Goal: Information Seeking & Learning: Learn about a topic

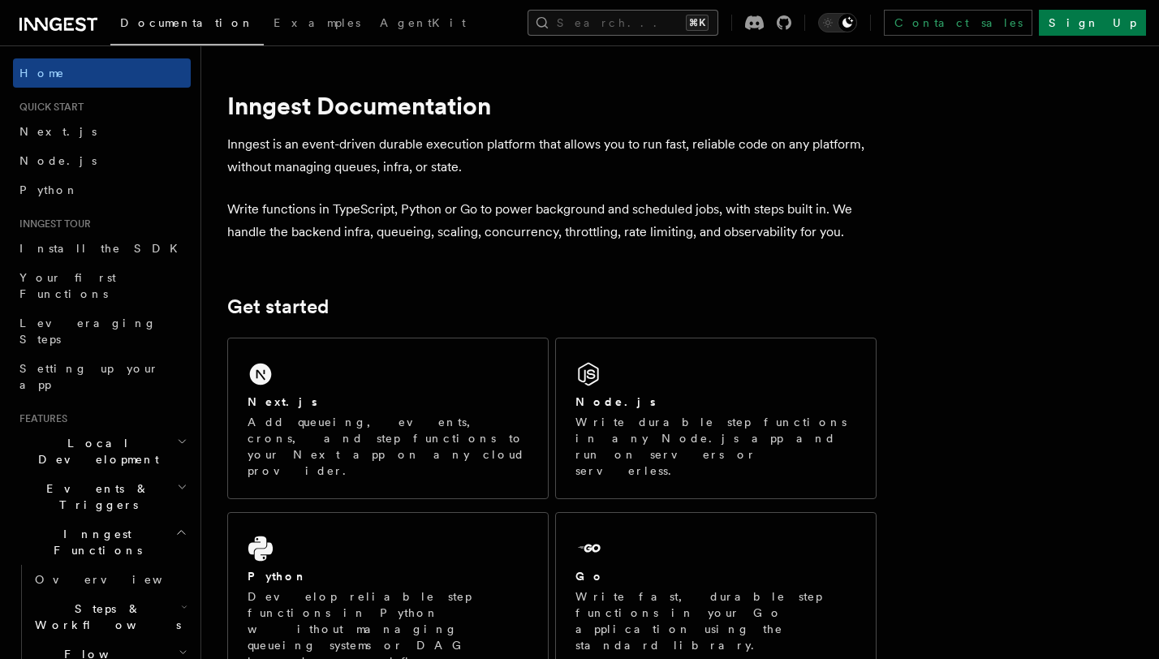
click at [572, 25] on button "Search... ⌘K" at bounding box center [623, 23] width 191 height 26
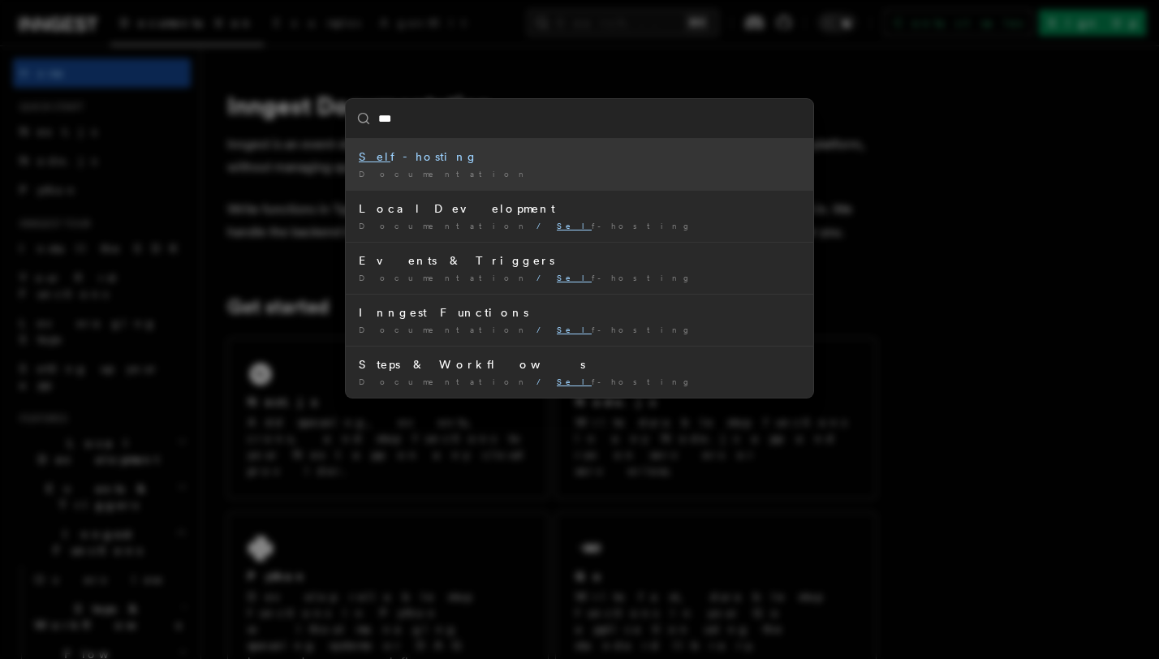
type input "****"
click at [423, 158] on div "Self -hosting" at bounding box center [580, 157] width 442 height 16
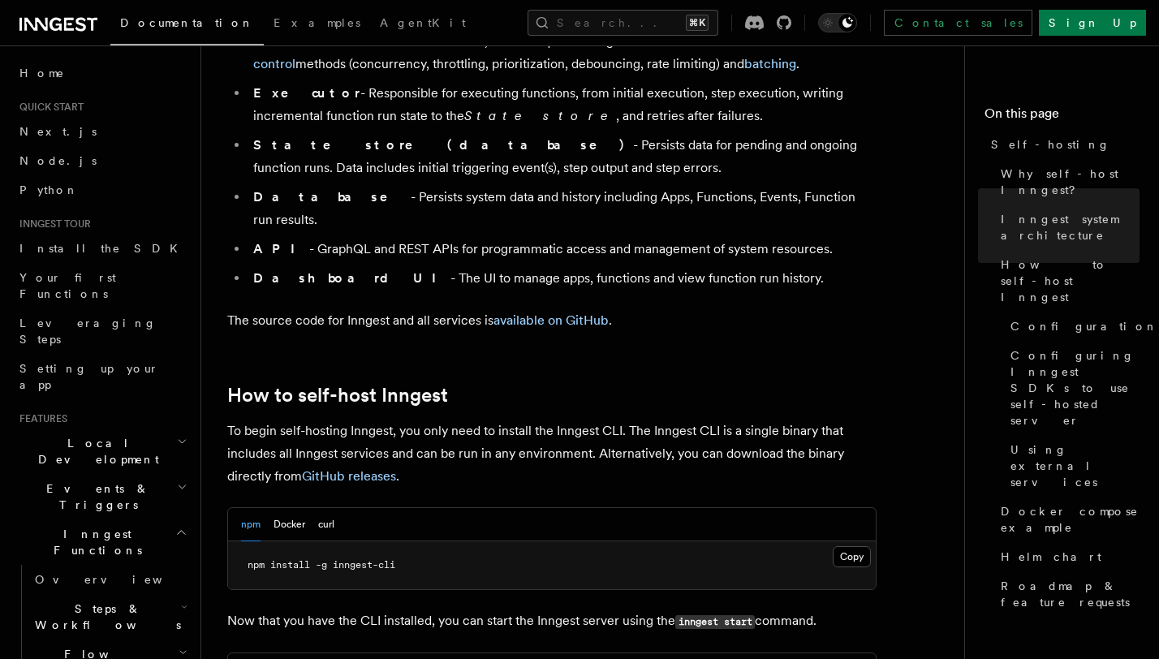
scroll to position [1501, 0]
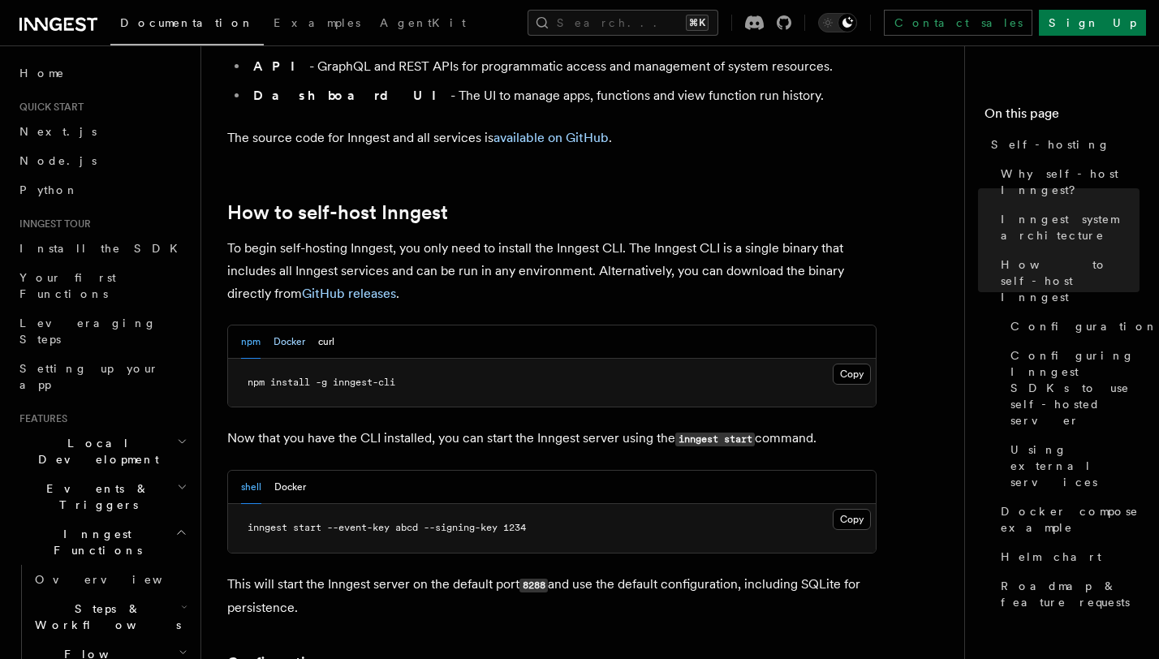
click at [295, 326] on button "Docker" at bounding box center [290, 342] width 32 height 33
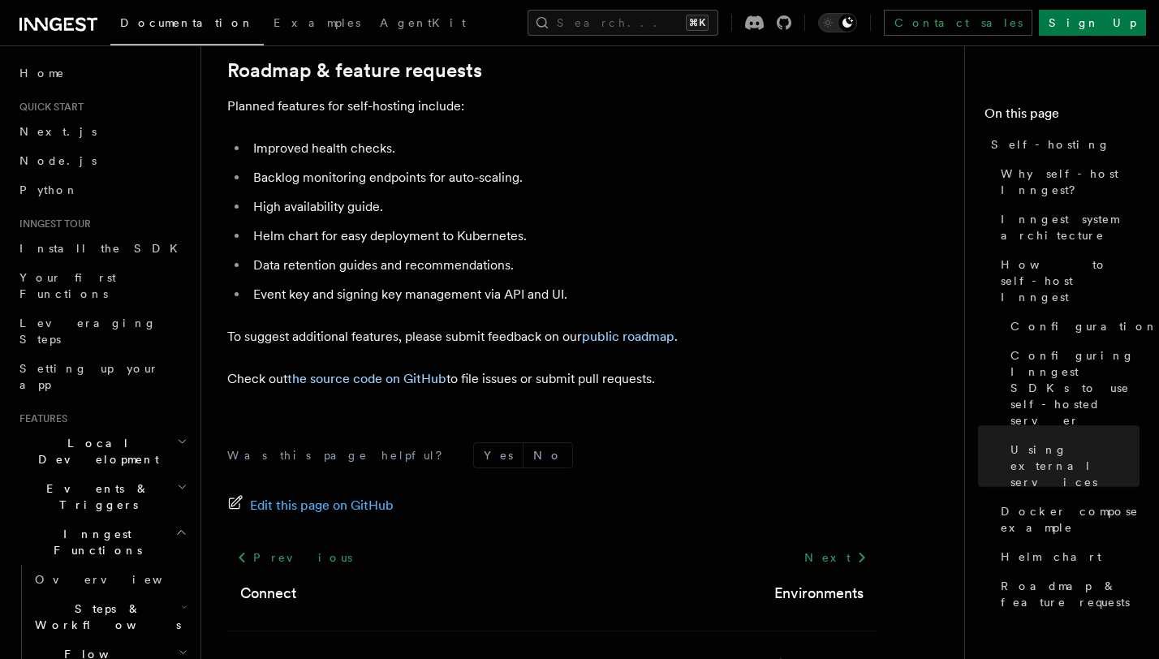
scroll to position [6314, 0]
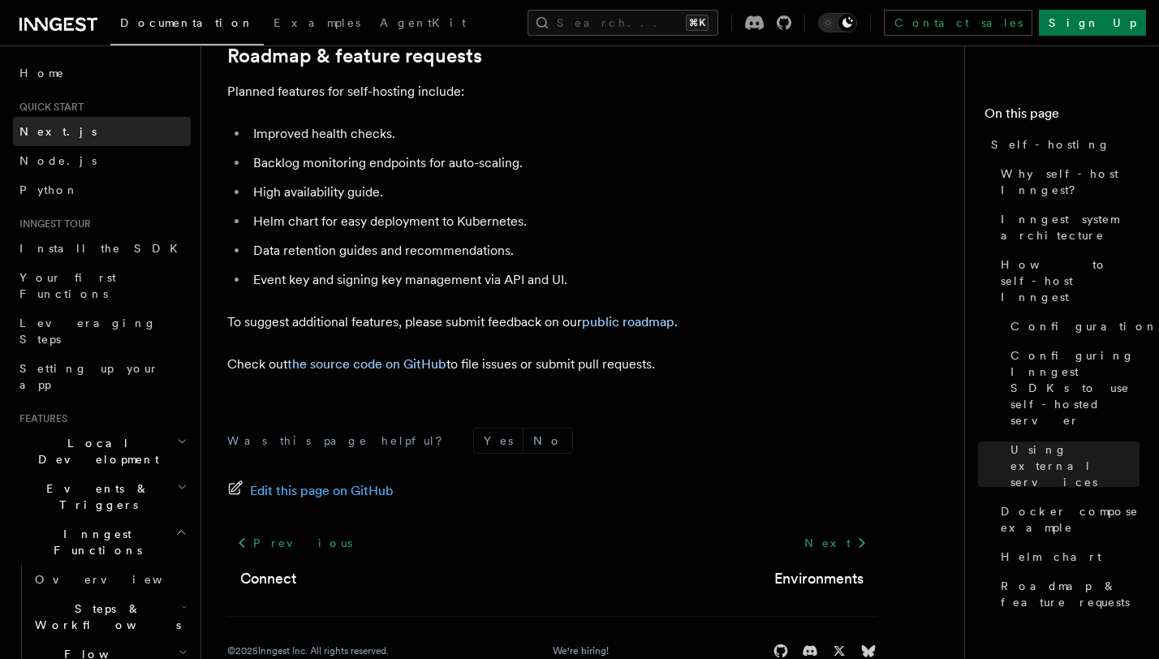
click at [55, 136] on link "Next.js" at bounding box center [102, 131] width 178 height 29
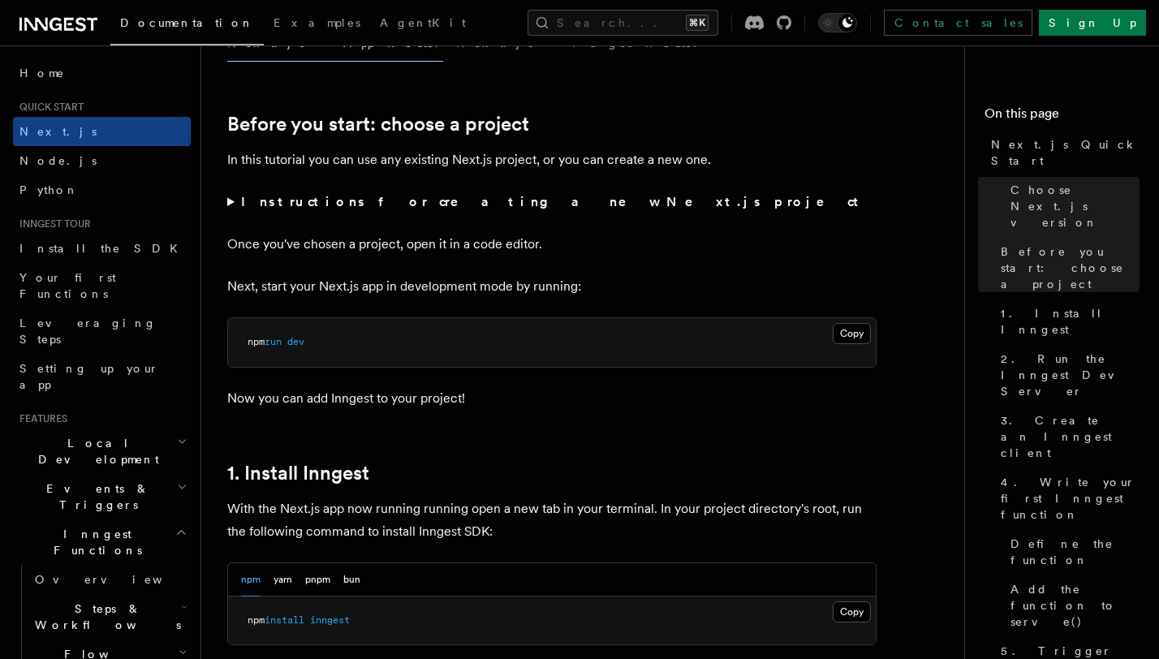
scroll to position [134, 0]
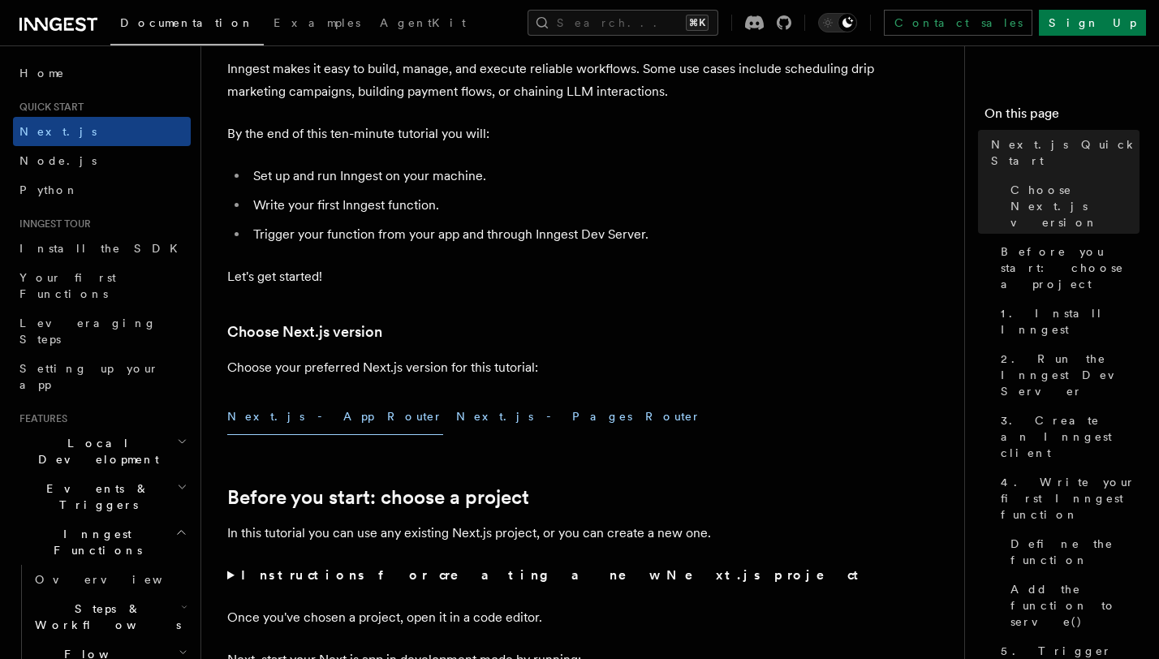
click at [456, 419] on button "Next.js - Pages Router" at bounding box center [578, 417] width 245 height 37
click at [271, 416] on button "Next.js - App Router" at bounding box center [335, 417] width 216 height 37
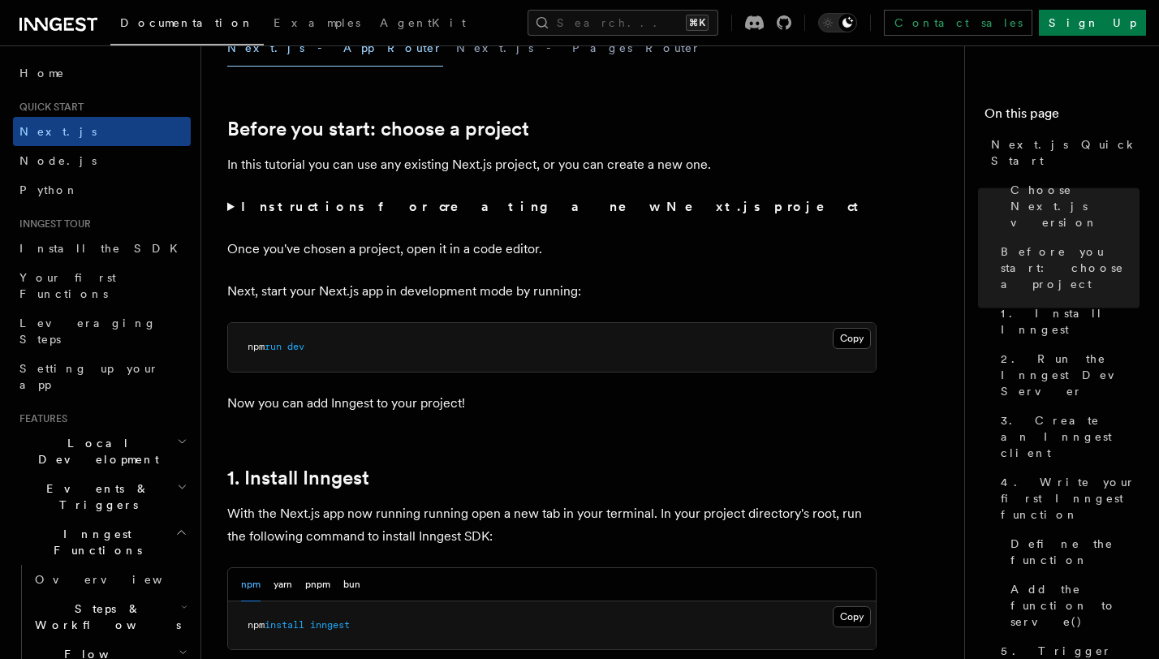
scroll to position [458, 0]
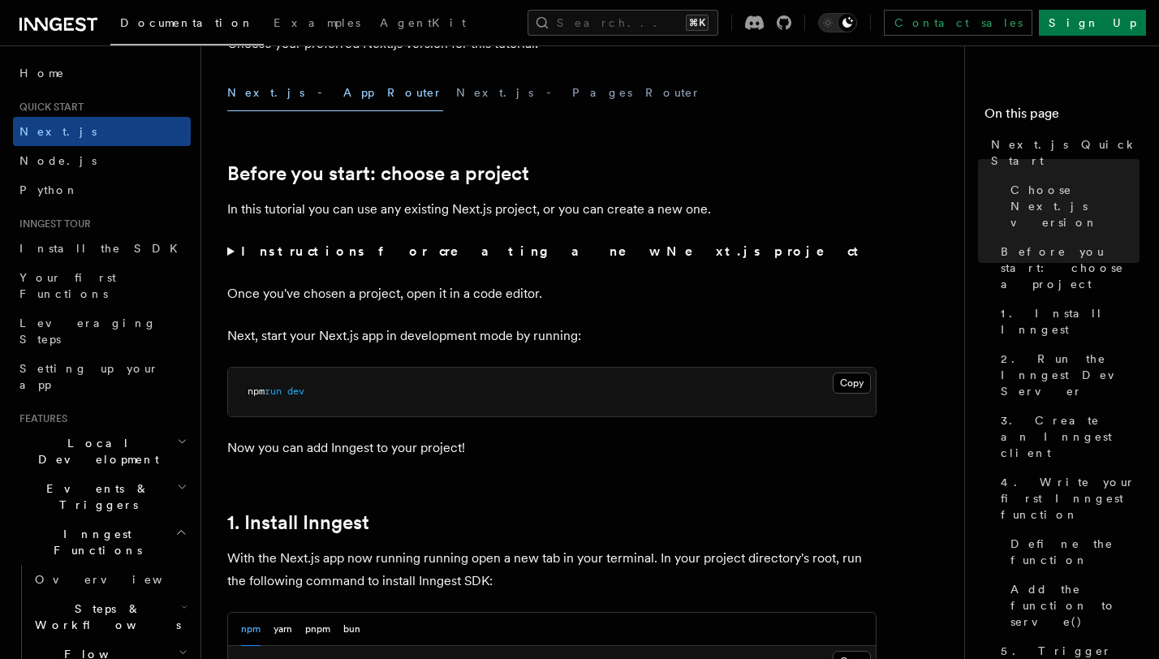
click at [425, 259] on strong "Instructions for creating a new Next.js project" at bounding box center [553, 251] width 624 height 15
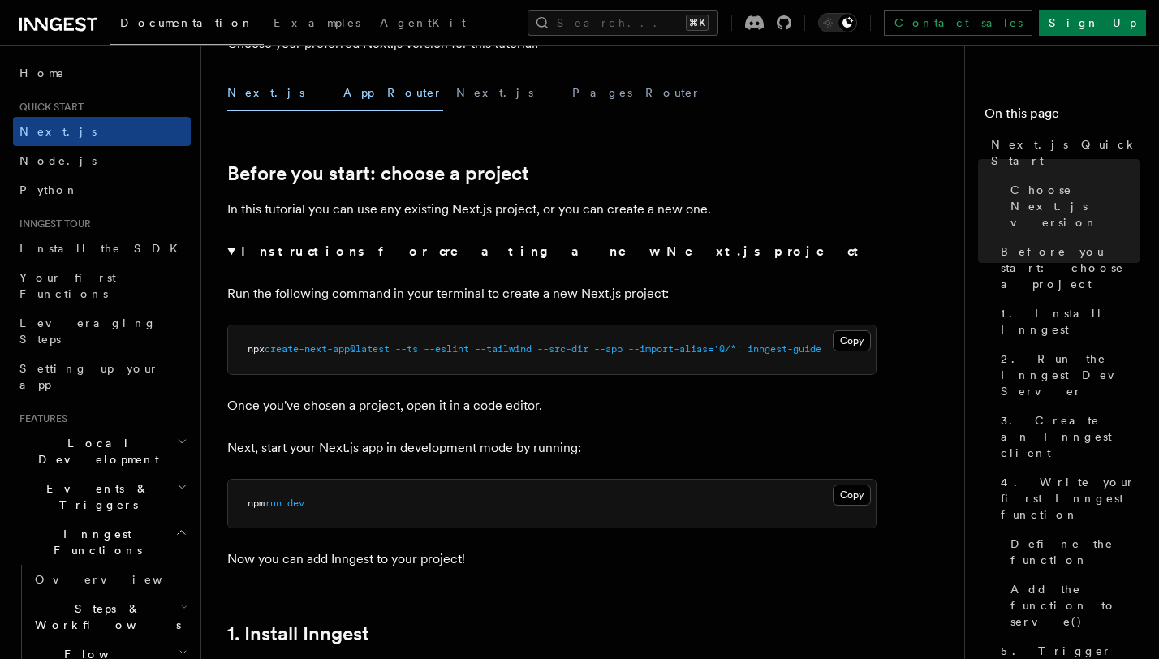
click at [632, 408] on p "Once you've chosen a project, open it in a code editor." at bounding box center [552, 406] width 650 height 23
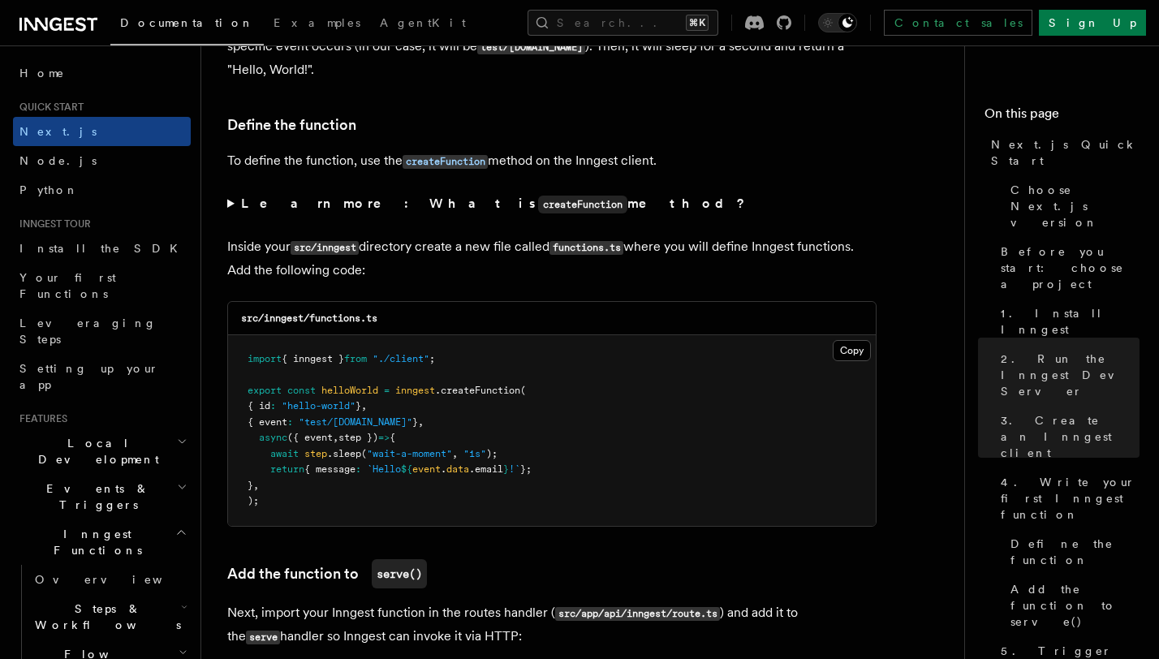
scroll to position [2824, 0]
click at [308, 205] on strong "Learn more: What is createFunction method?" at bounding box center [494, 202] width 507 height 15
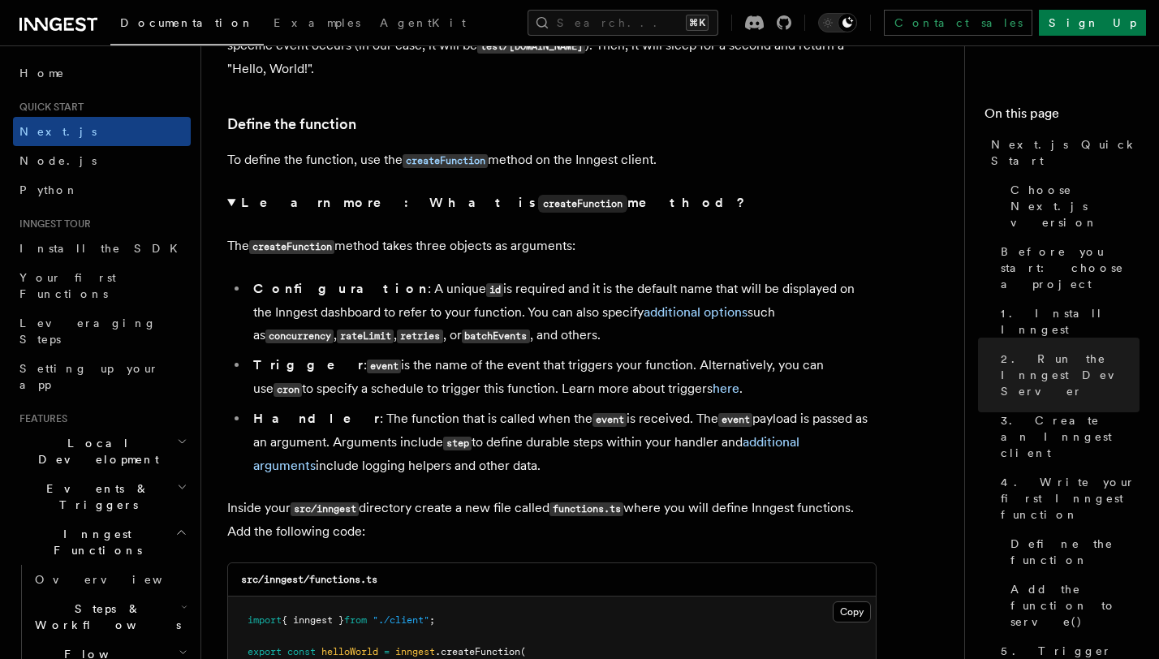
click at [308, 205] on strong "Learn more: What is createFunction method?" at bounding box center [494, 202] width 507 height 15
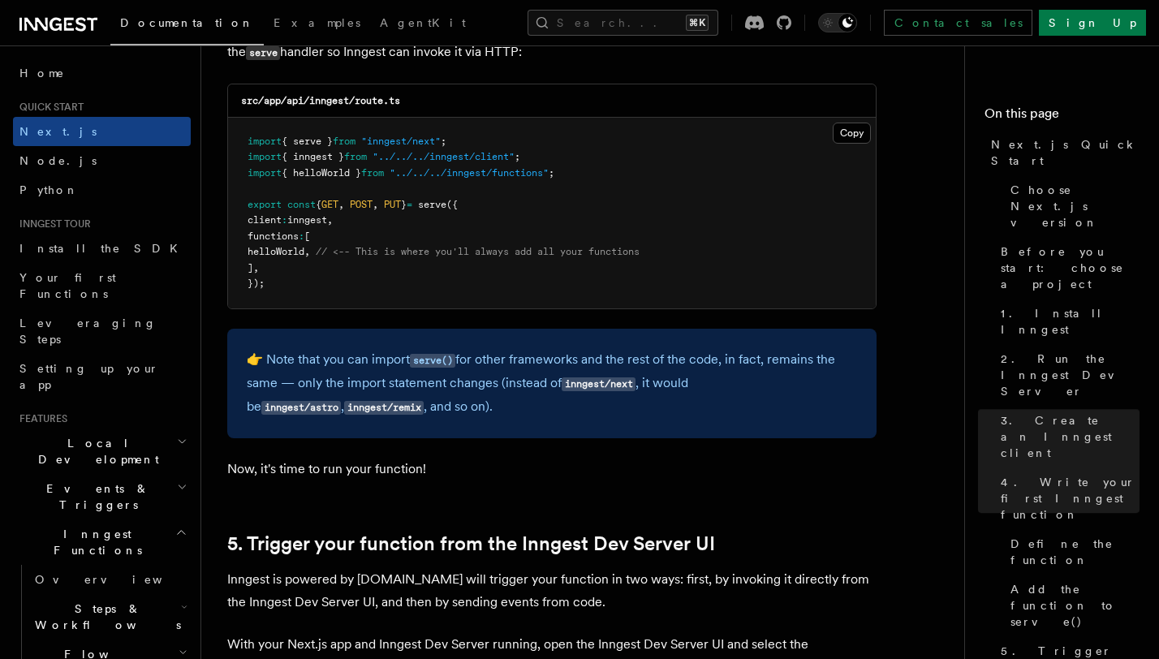
scroll to position [3441, 0]
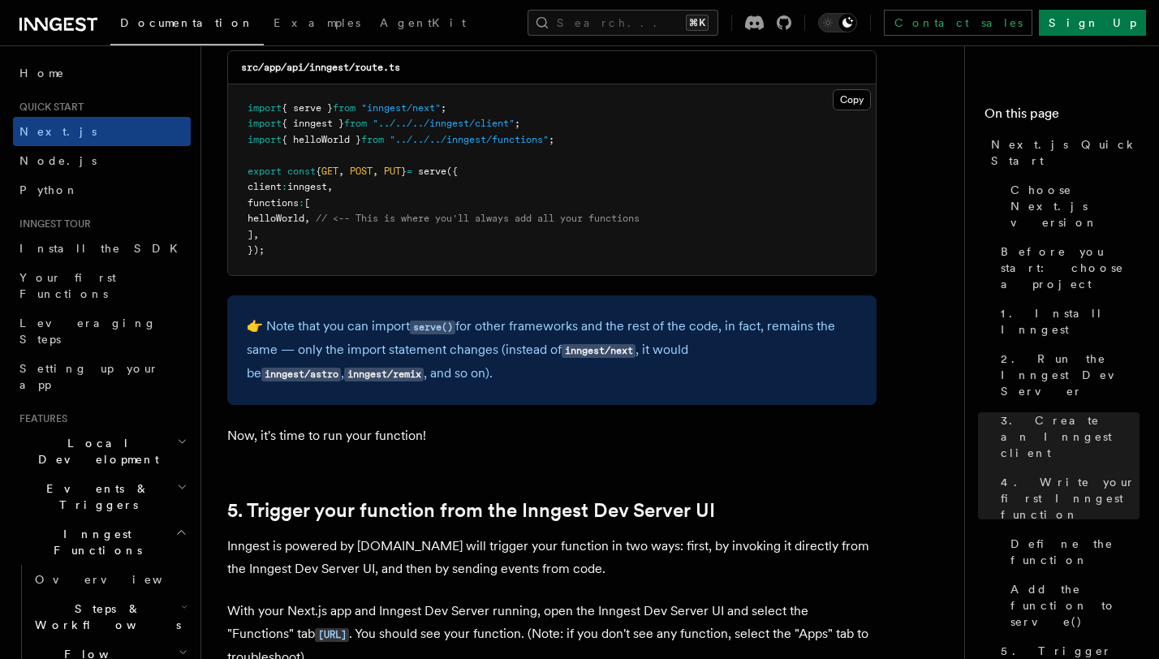
click at [341, 368] on code "inngest/astro" at bounding box center [301, 375] width 80 height 14
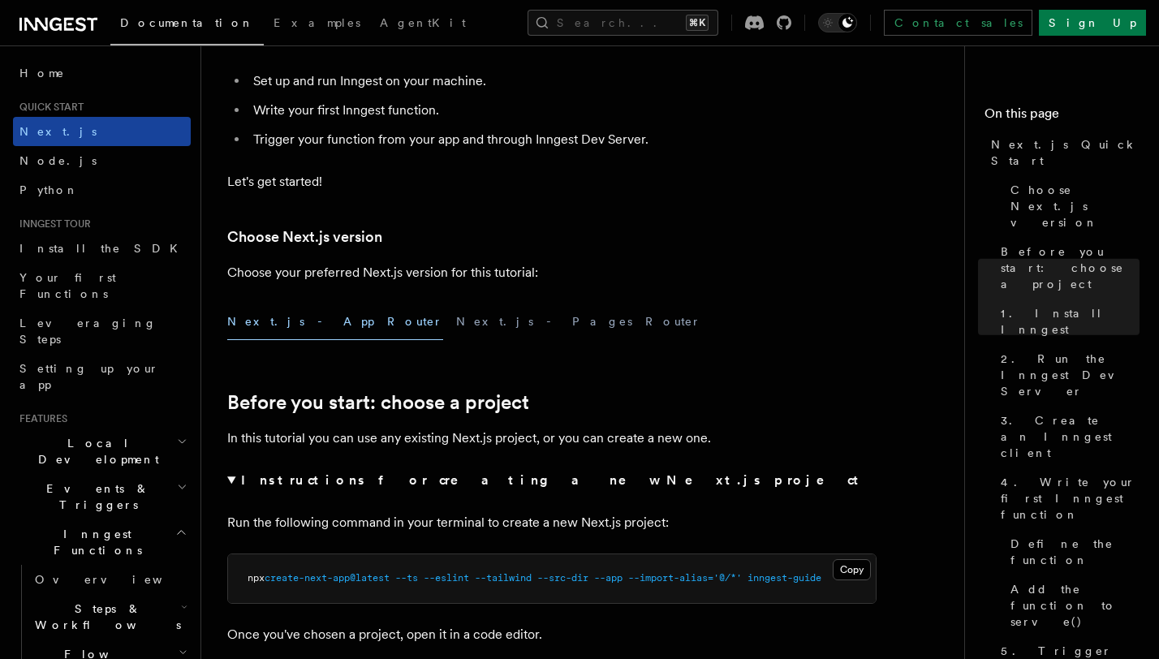
scroll to position [0, 0]
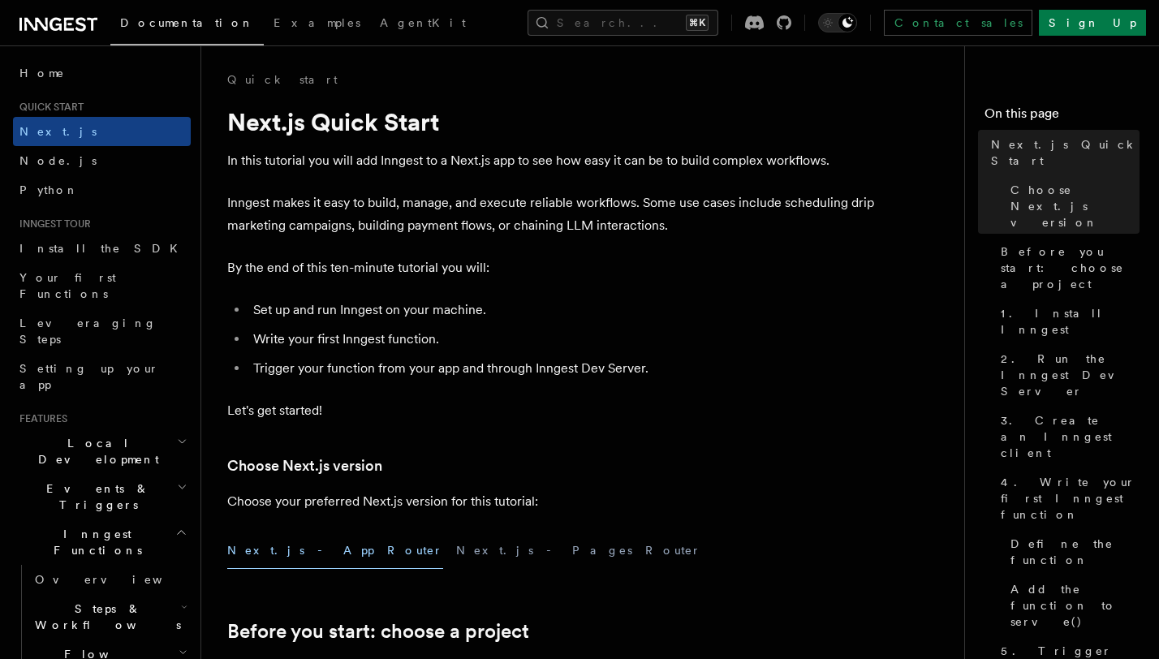
click at [165, 22] on span "Documentation" at bounding box center [187, 22] width 134 height 13
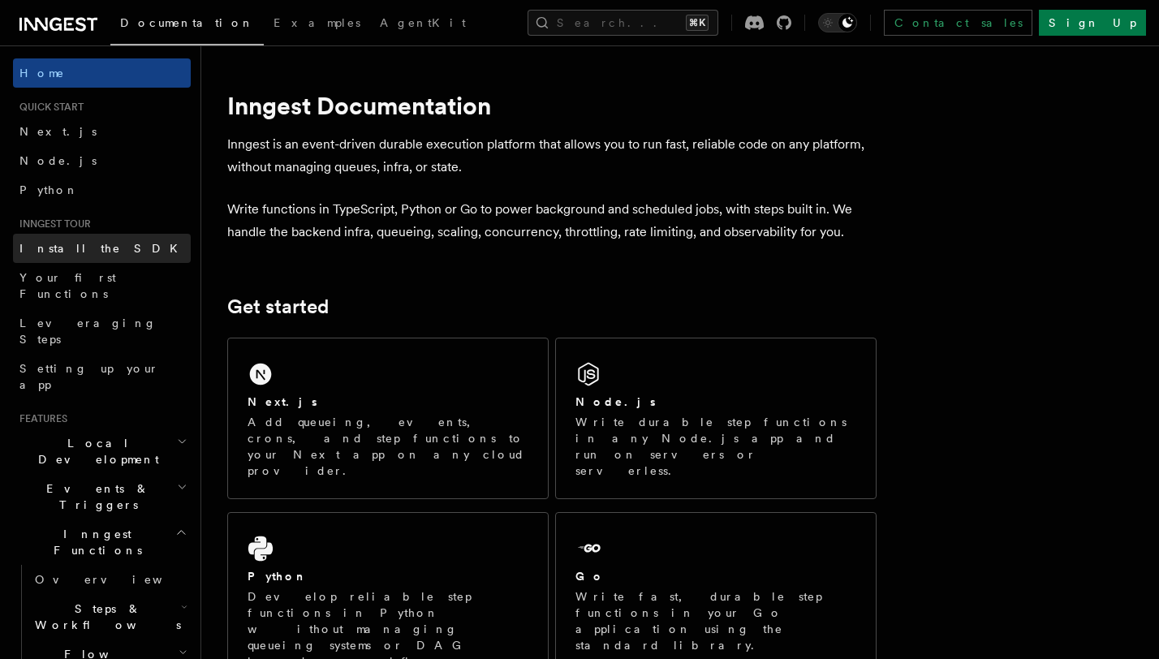
click at [71, 249] on span "Install the SDK" at bounding box center [103, 248] width 168 height 13
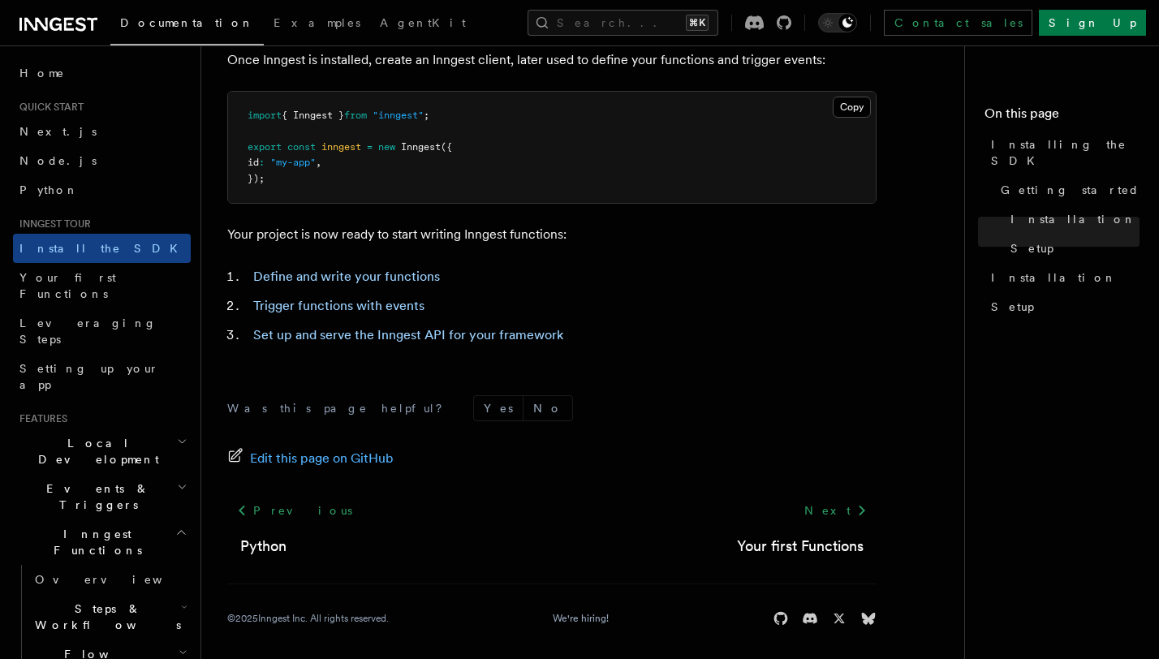
scroll to position [689, 0]
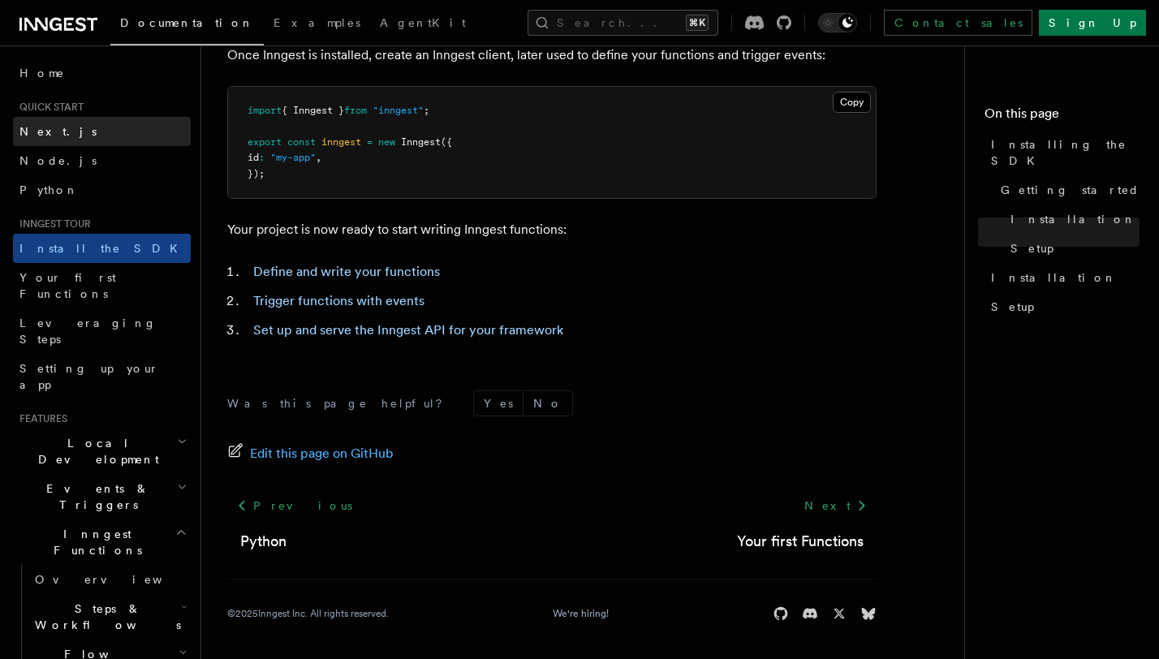
click at [54, 133] on link "Next.js" at bounding box center [102, 131] width 178 height 29
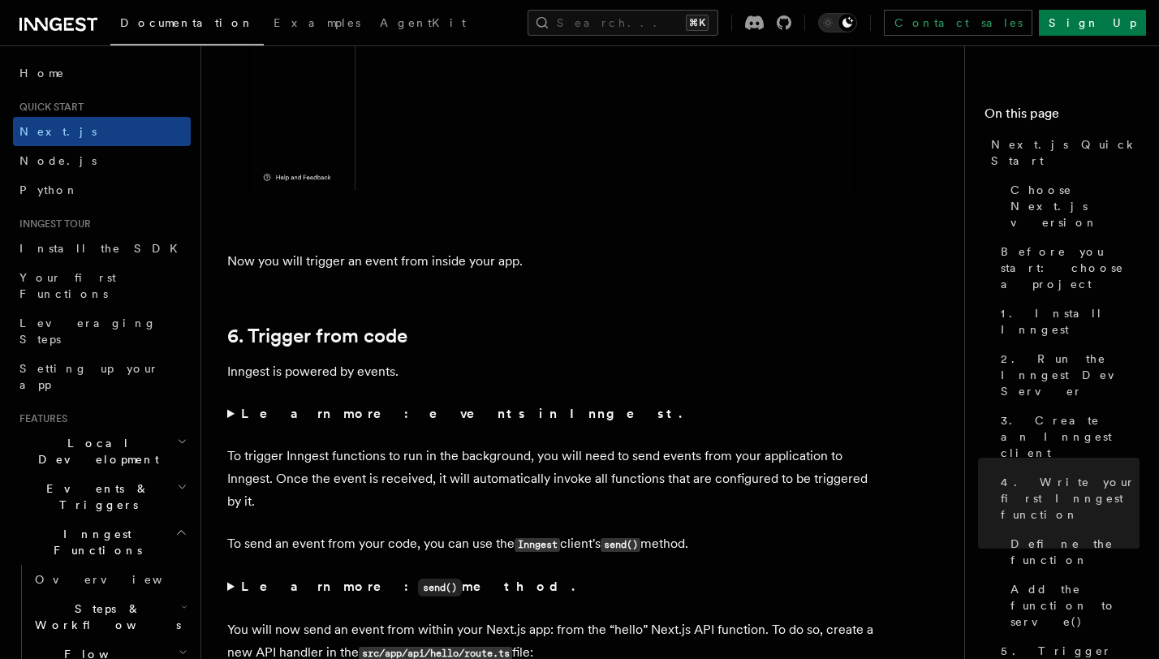
scroll to position [7982, 0]
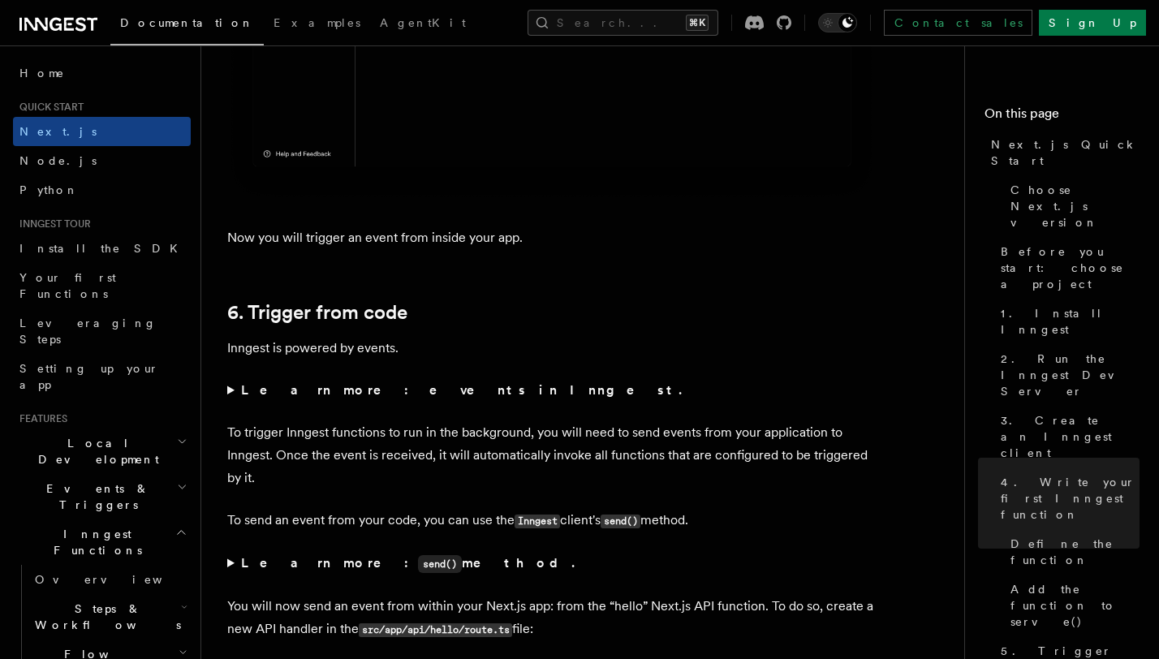
click at [343, 388] on strong "Learn more: events in Inngest." at bounding box center [463, 389] width 444 height 15
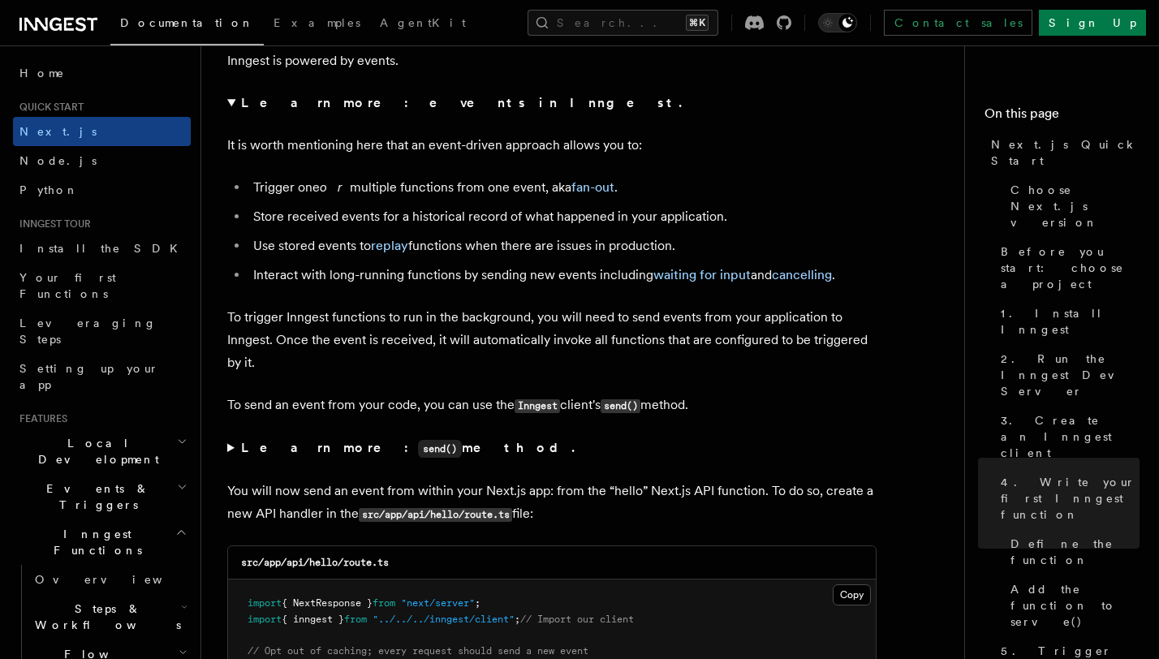
scroll to position [8472, 0]
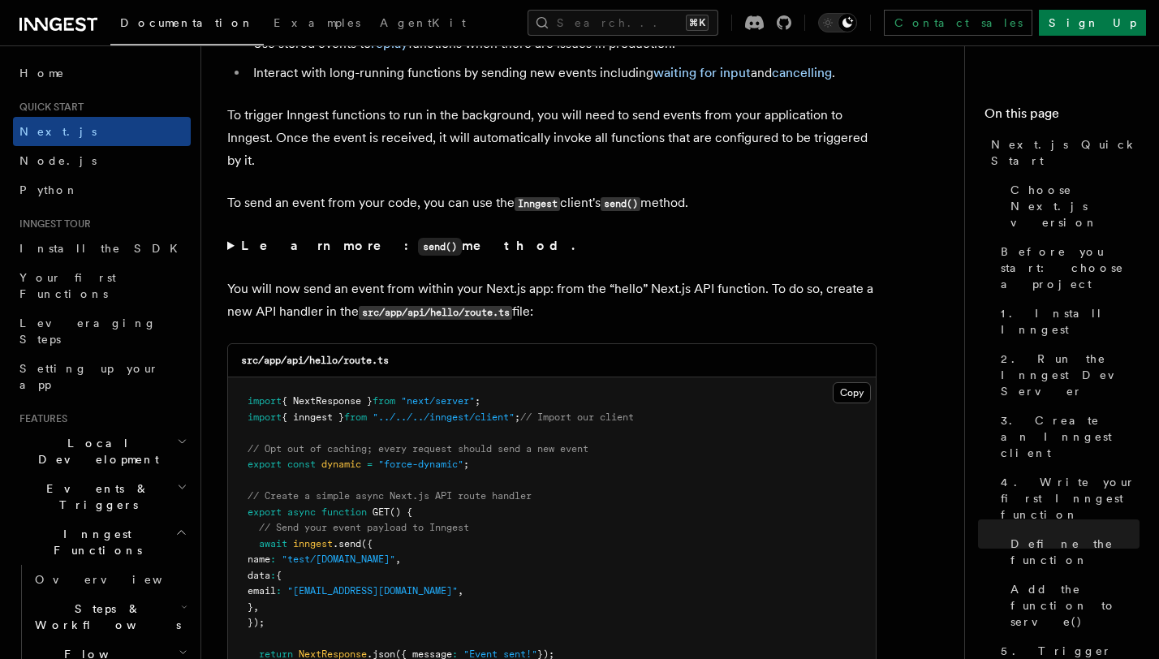
click at [294, 248] on strong "Learn more: send() method." at bounding box center [409, 245] width 337 height 15
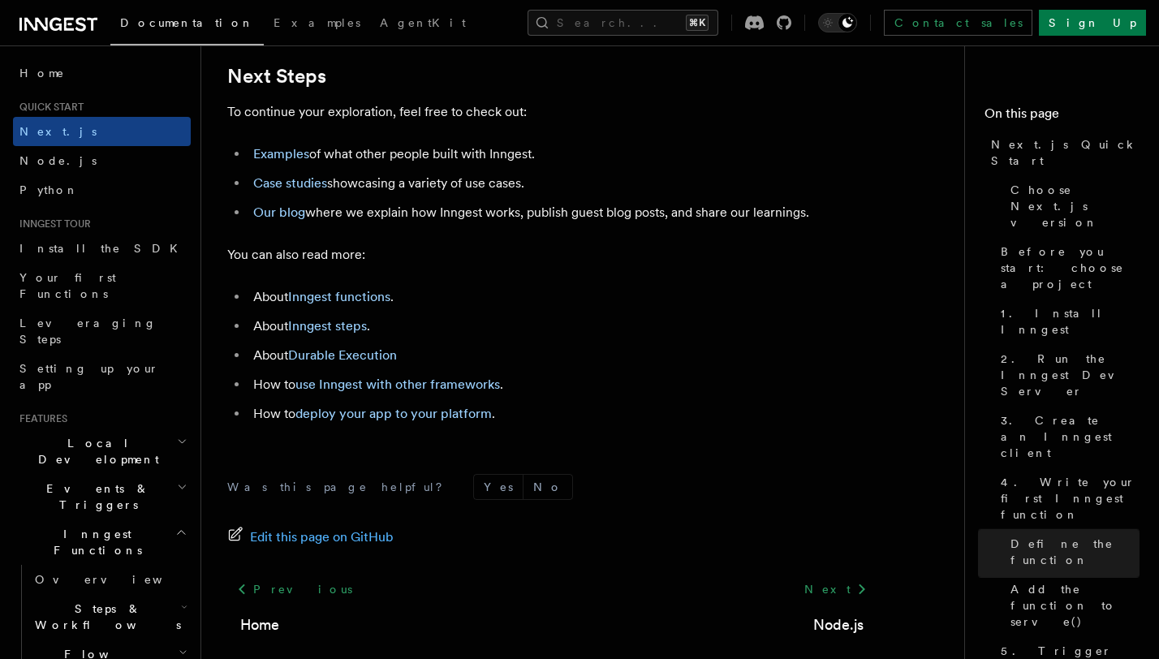
scroll to position [10641, 0]
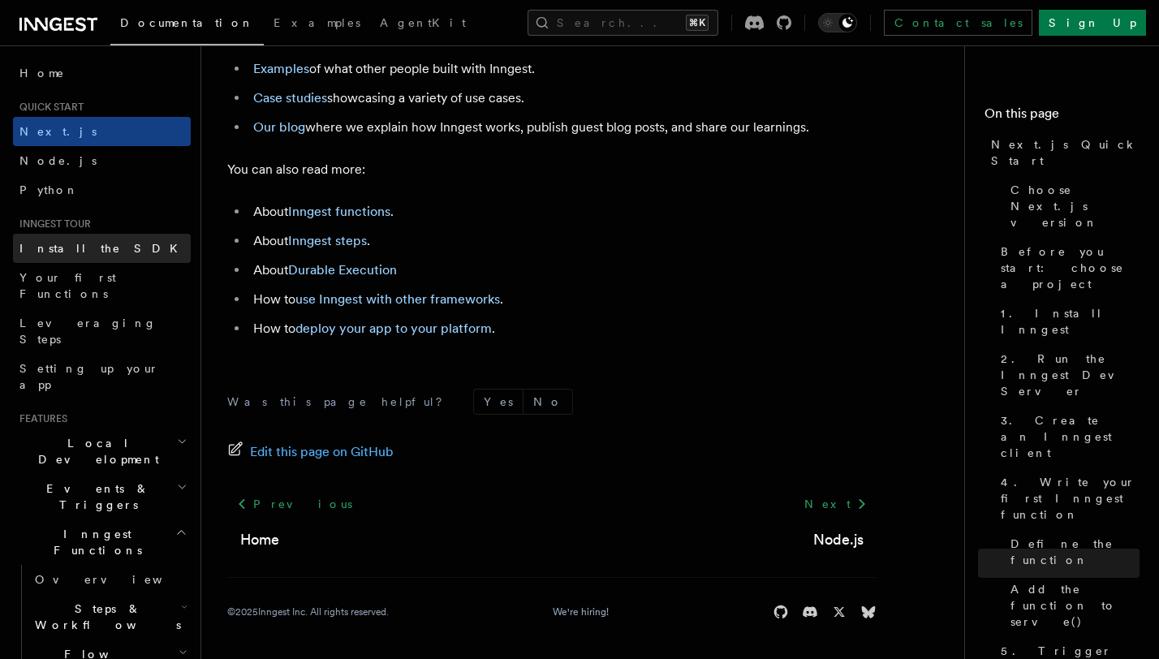
click at [91, 245] on span "Install the SDK" at bounding box center [103, 248] width 168 height 13
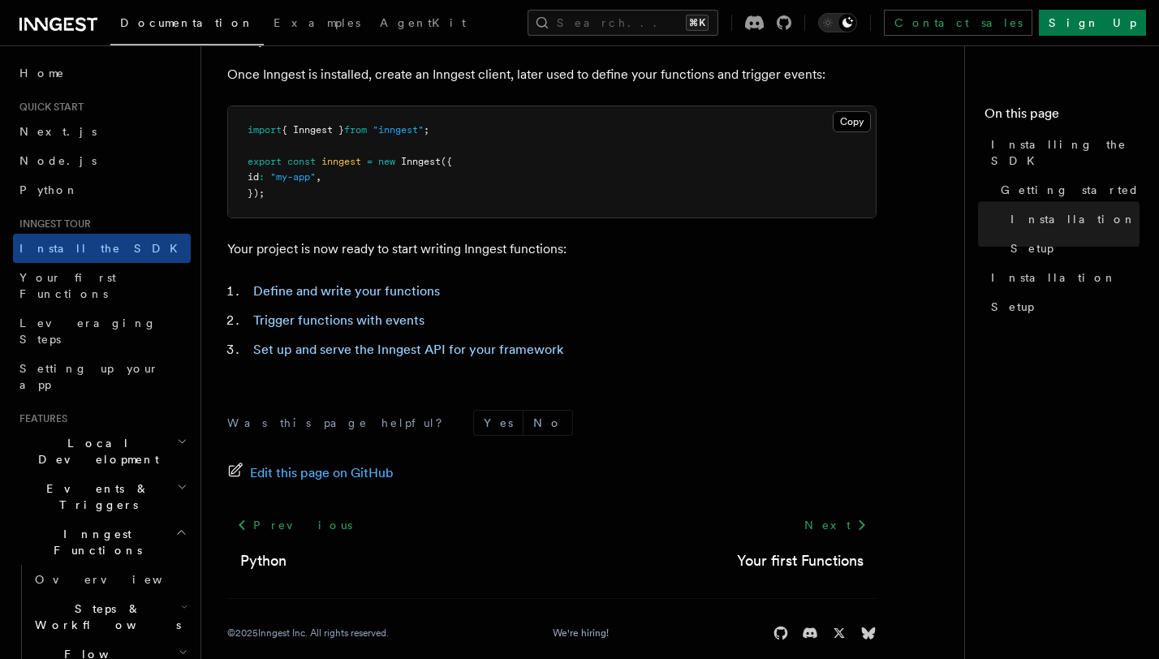
scroll to position [691, 0]
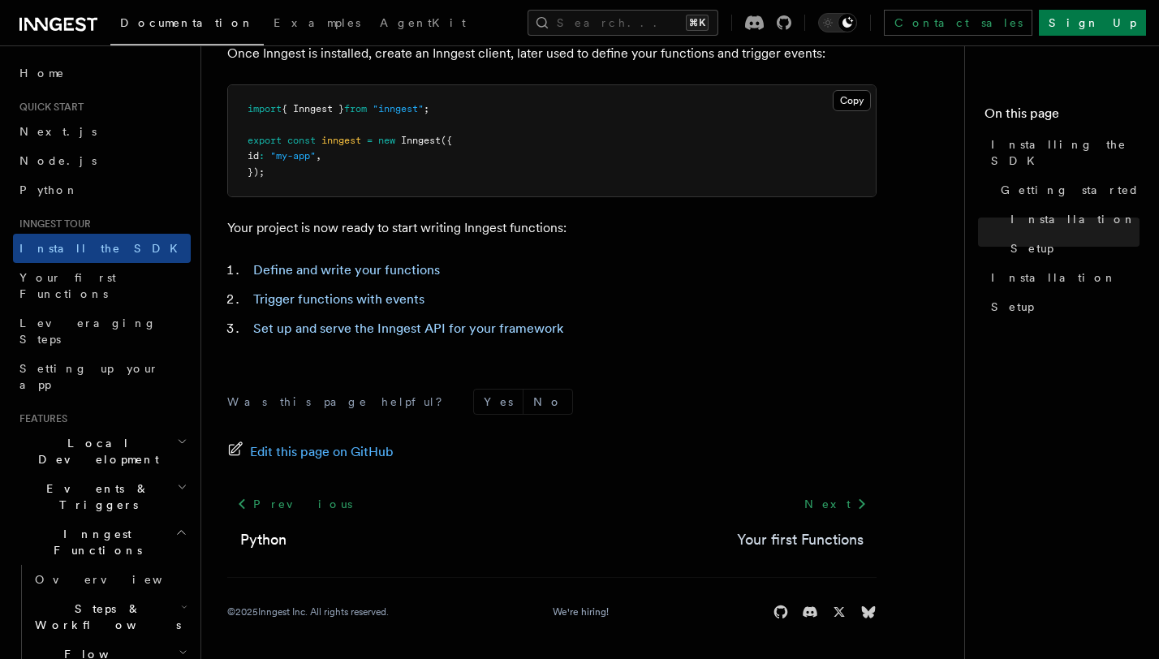
click at [824, 530] on link "Your first Functions" at bounding box center [800, 540] width 127 height 23
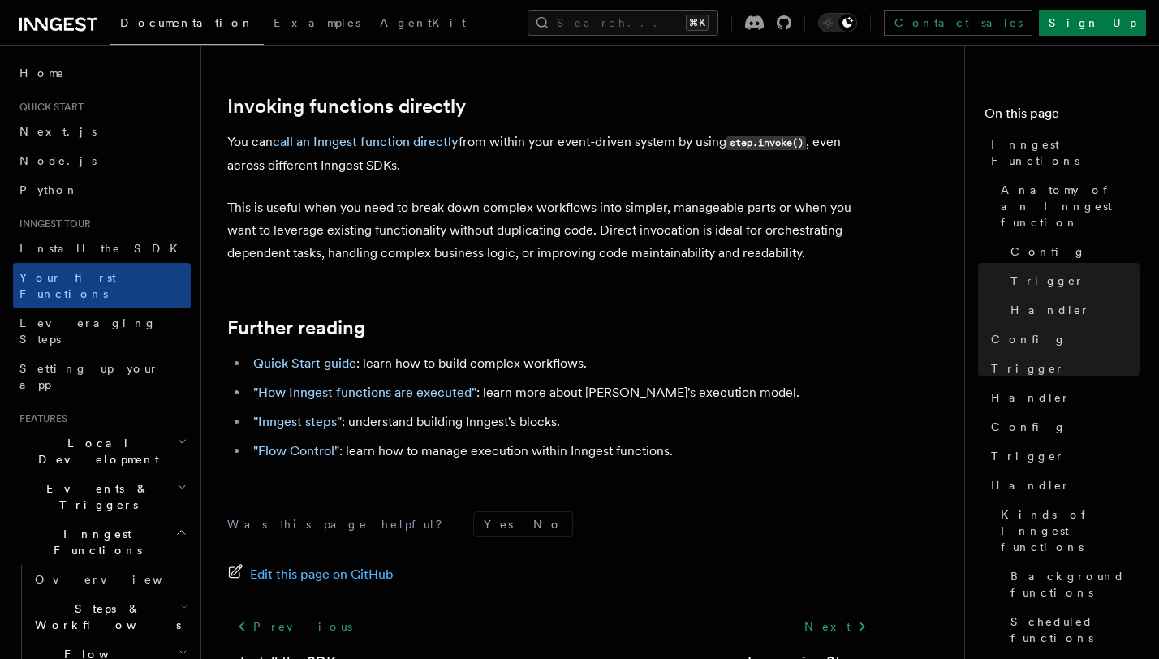
scroll to position [3302, 0]
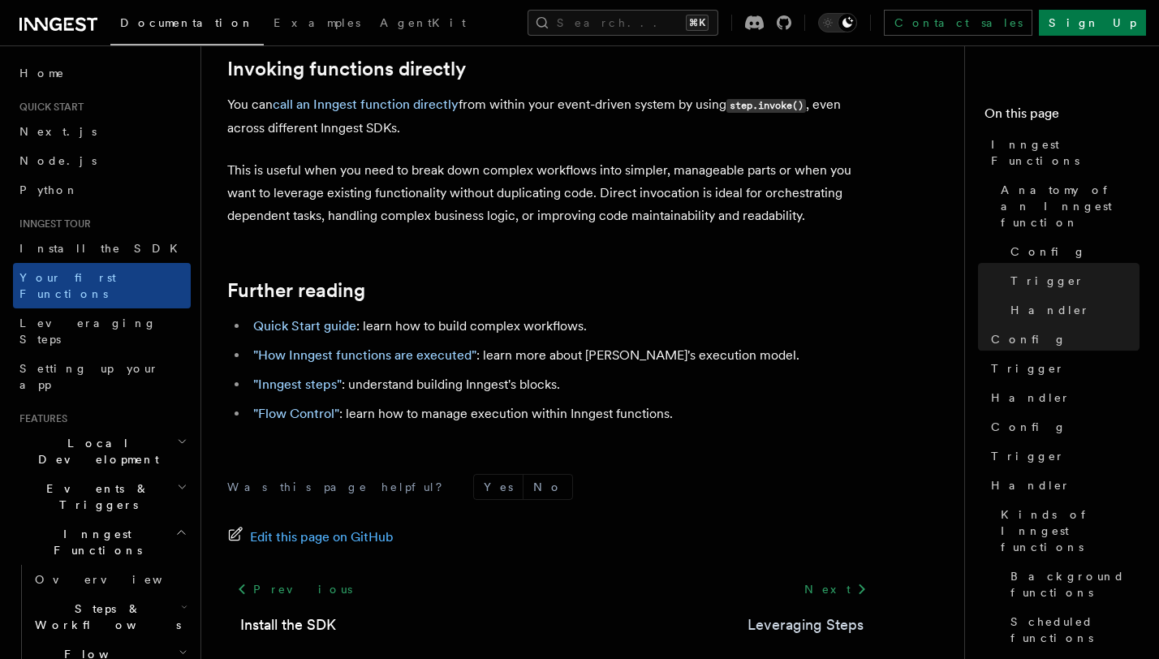
click at [801, 614] on link "Leveraging Steps" at bounding box center [806, 625] width 116 height 23
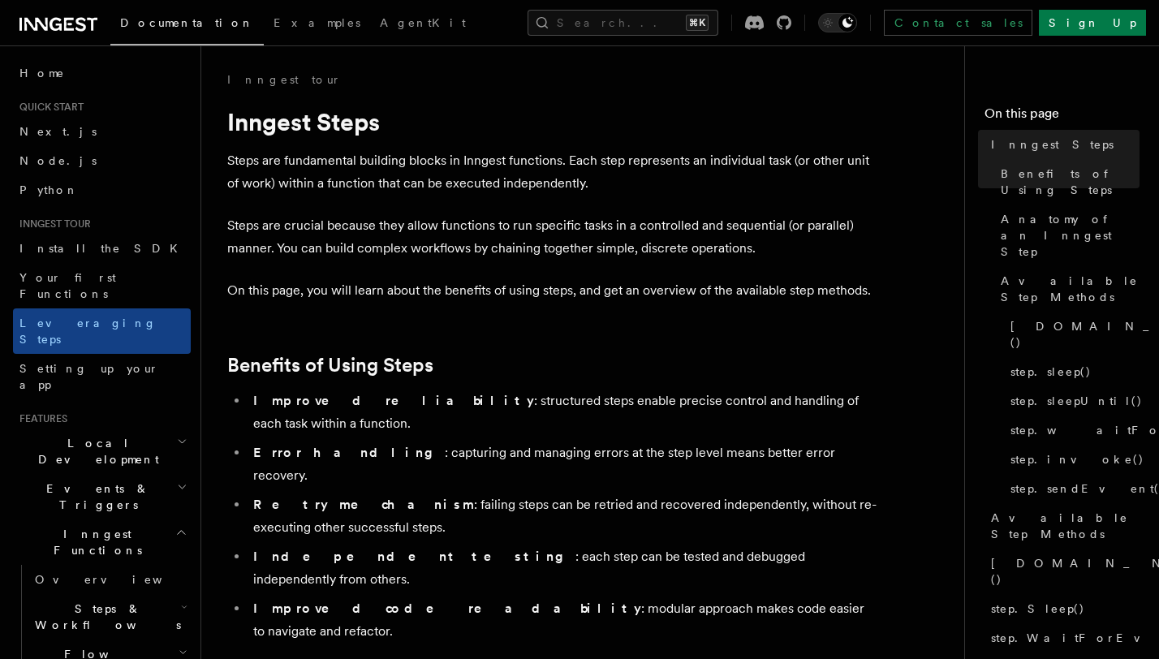
click at [138, 429] on h2 "Local Development" at bounding box center [102, 451] width 178 height 45
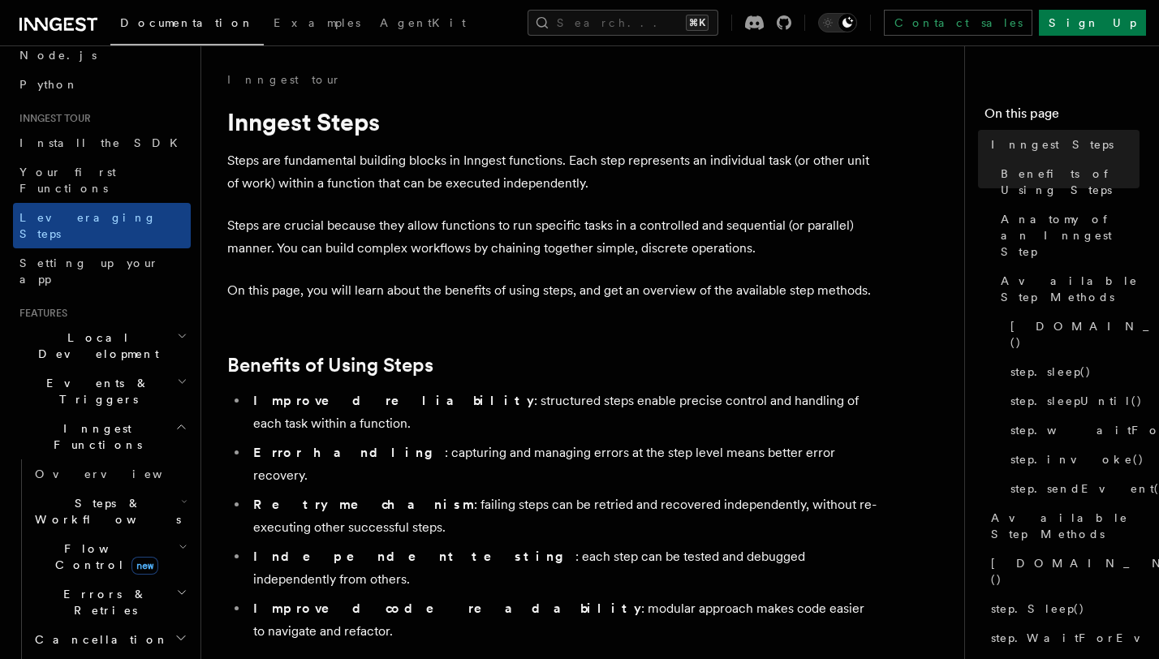
scroll to position [118, 0]
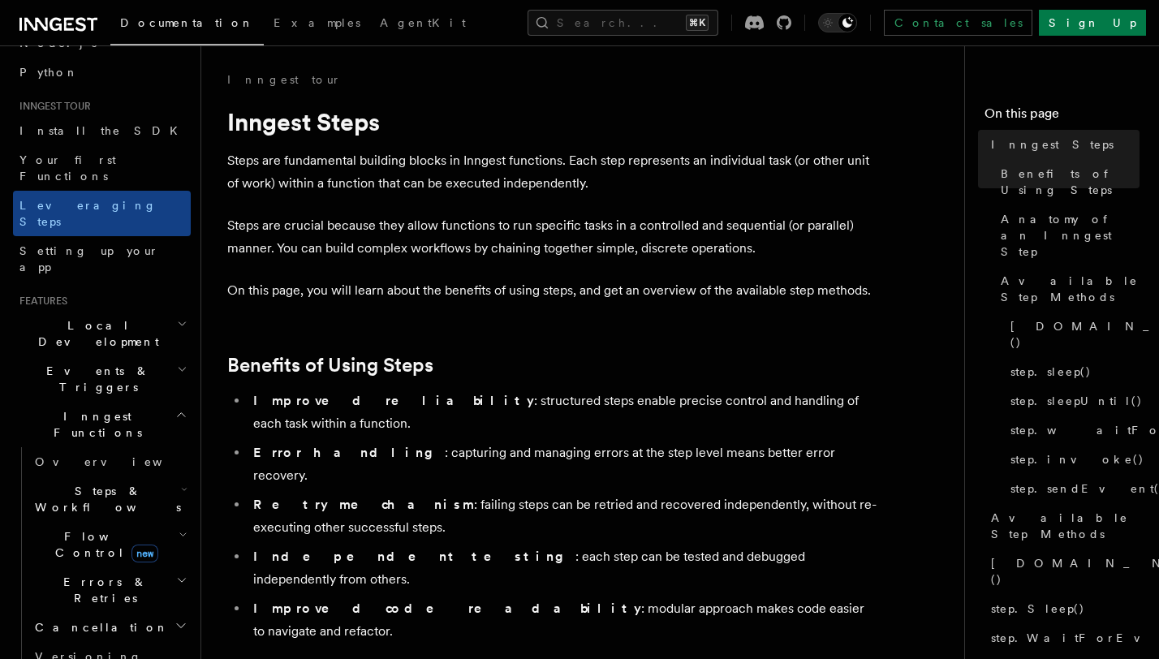
click at [92, 529] on span "Flow Control new" at bounding box center [103, 545] width 150 height 32
click at [86, 576] on span "Overview" at bounding box center [133, 582] width 167 height 13
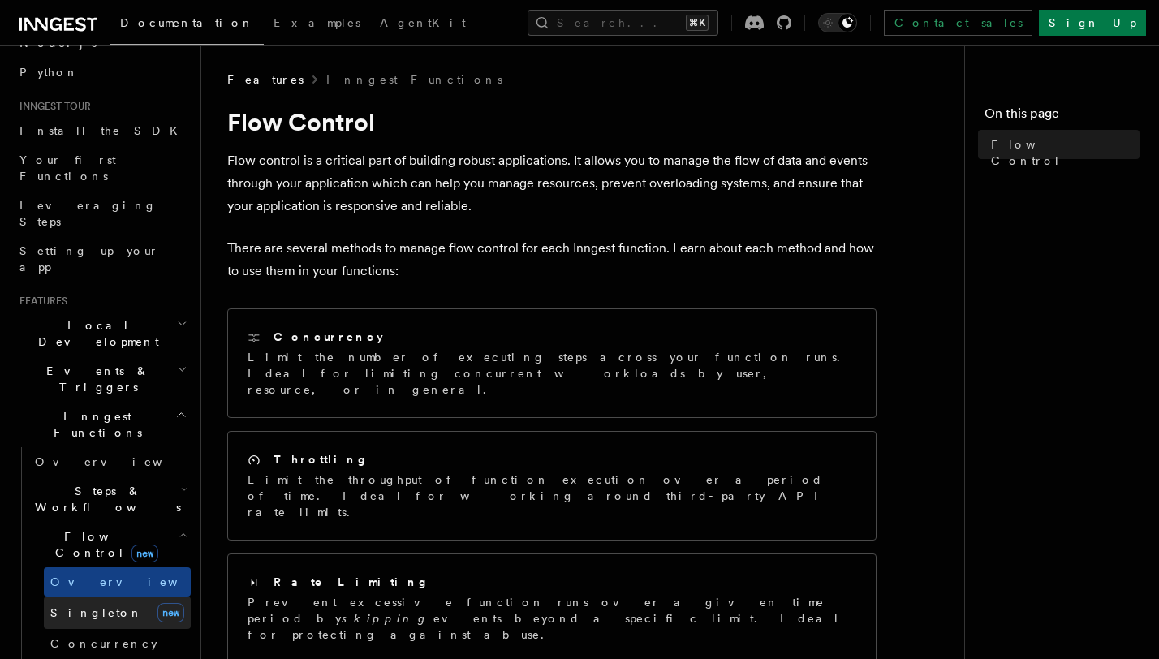
click at [87, 607] on span "Singleton" at bounding box center [96, 613] width 93 height 13
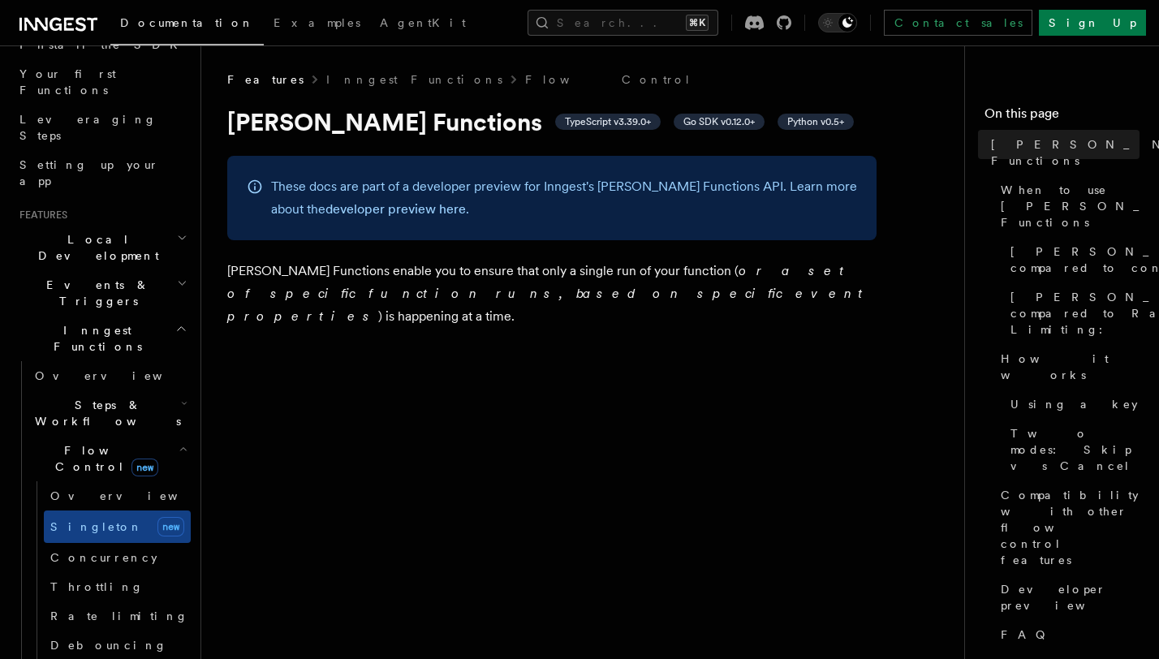
scroll to position [310, 0]
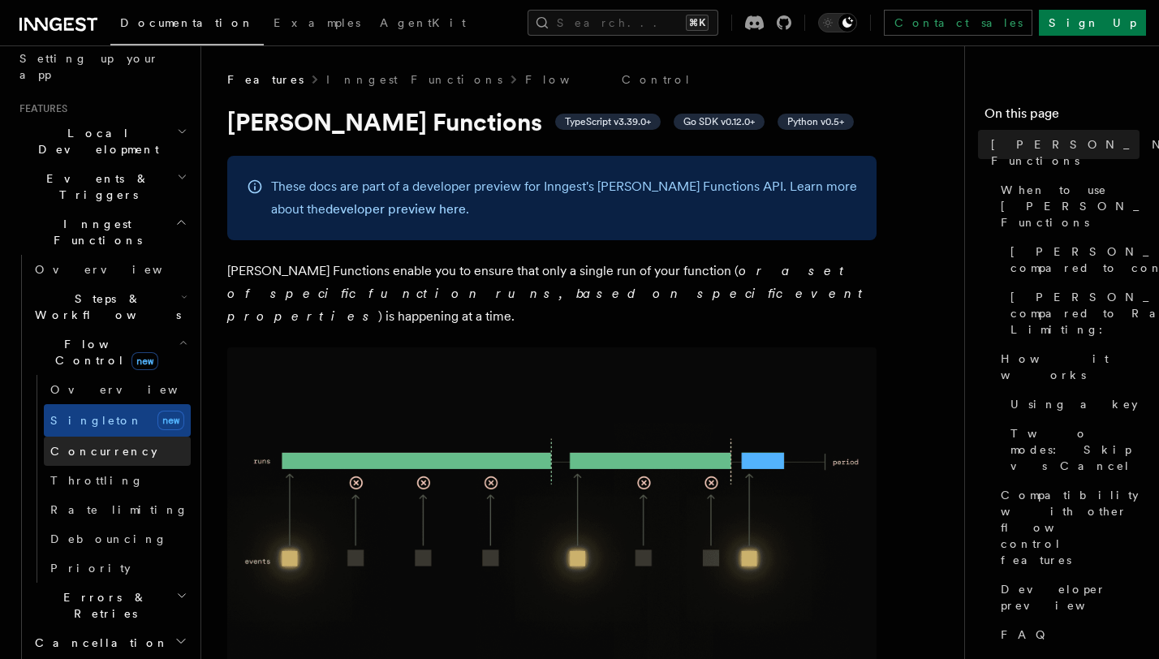
click at [101, 445] on span "Concurrency" at bounding box center [103, 451] width 107 height 13
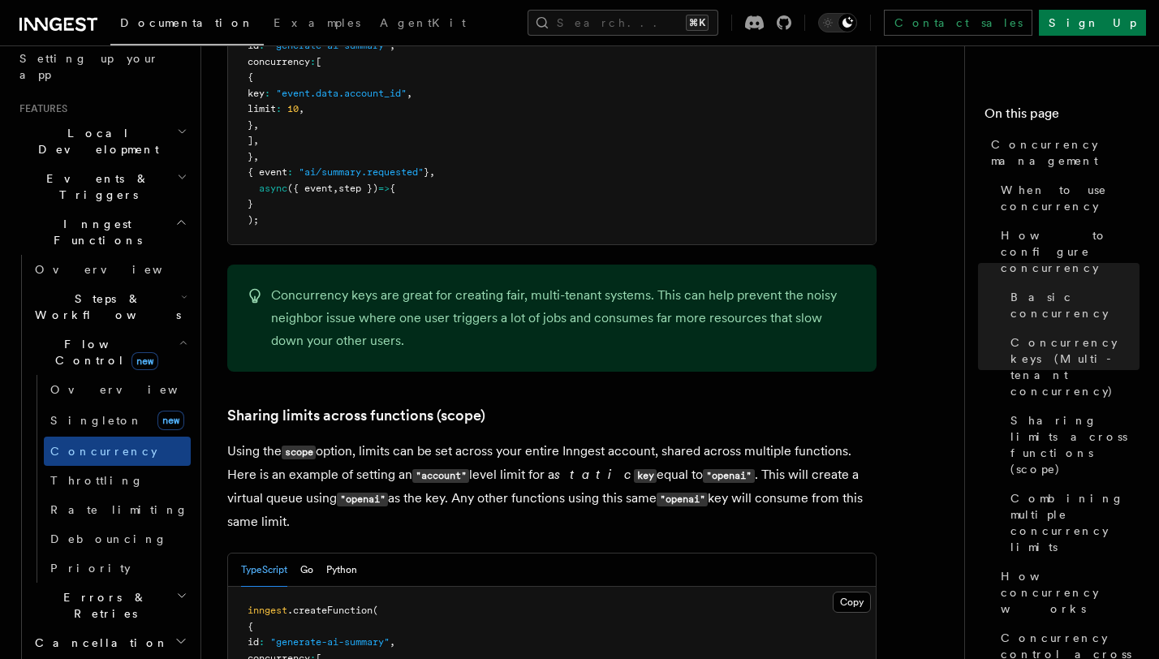
scroll to position [1731, 0]
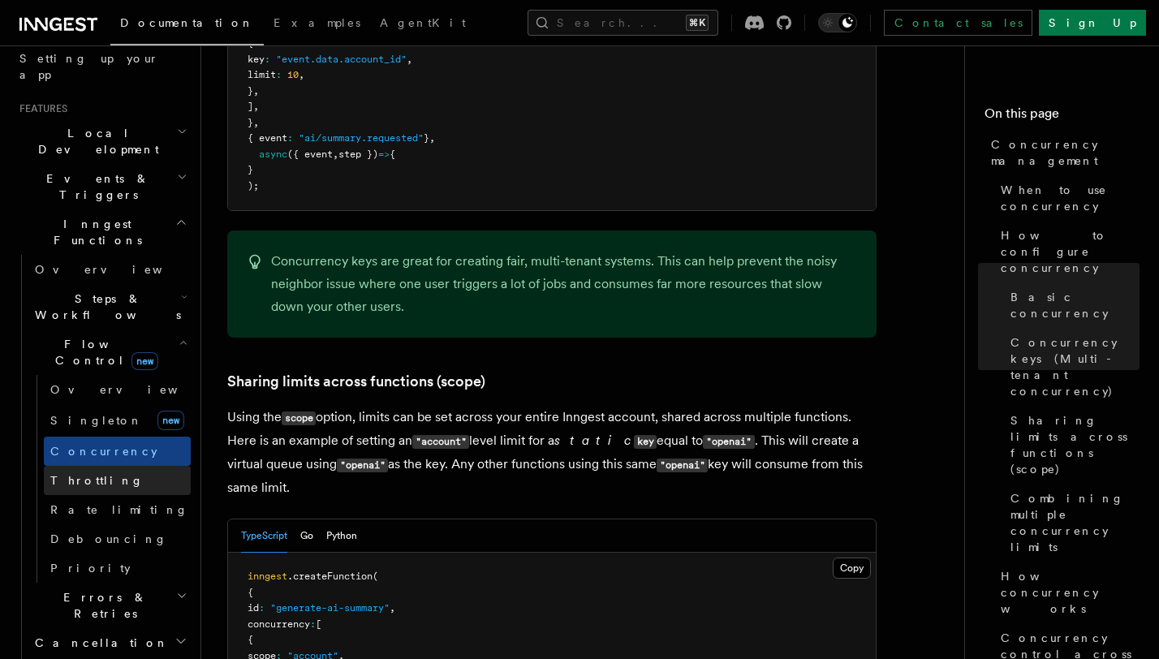
click at [119, 466] on link "Throttling" at bounding box center [117, 480] width 147 height 29
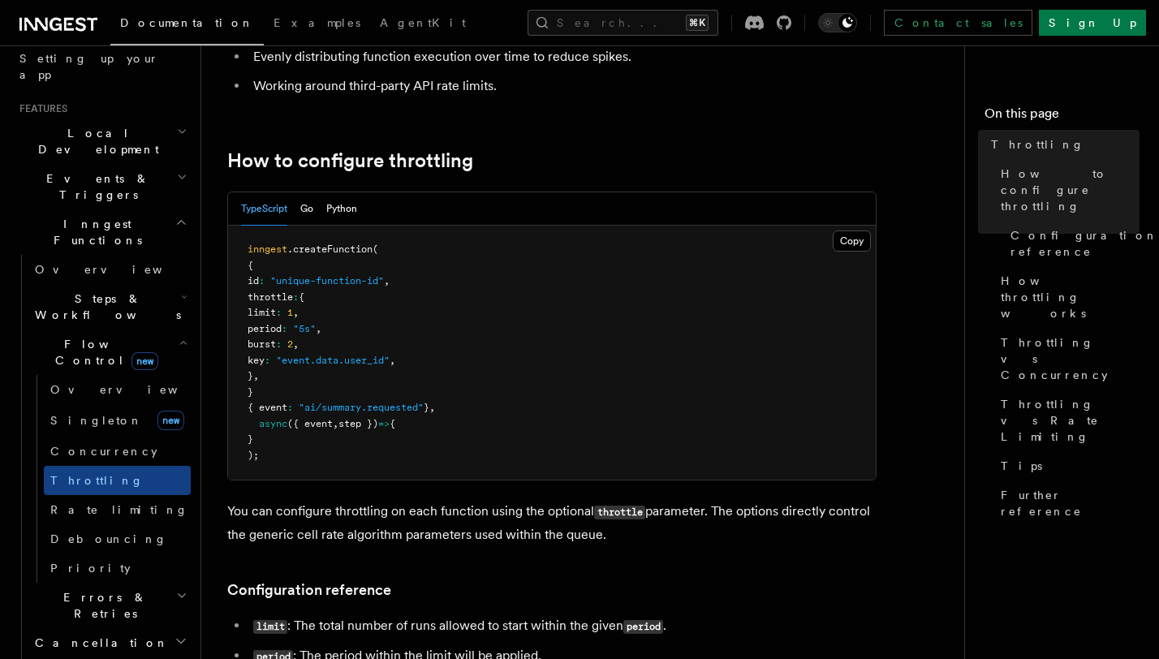
scroll to position [198, 0]
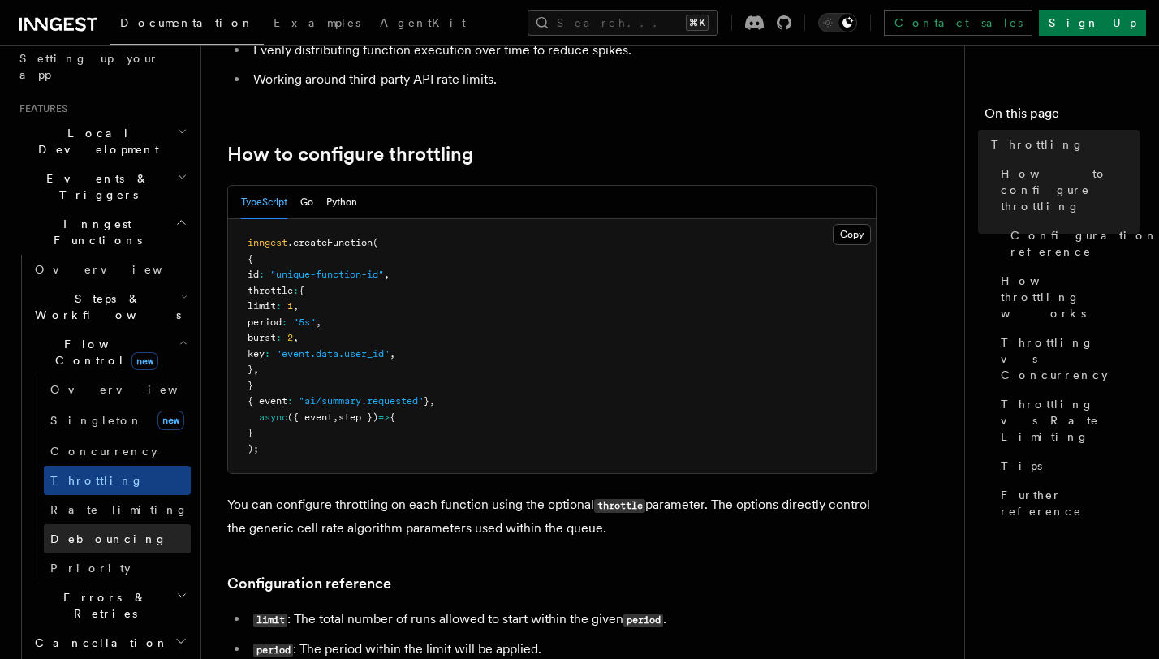
click at [101, 533] on span "Debouncing" at bounding box center [108, 539] width 117 height 13
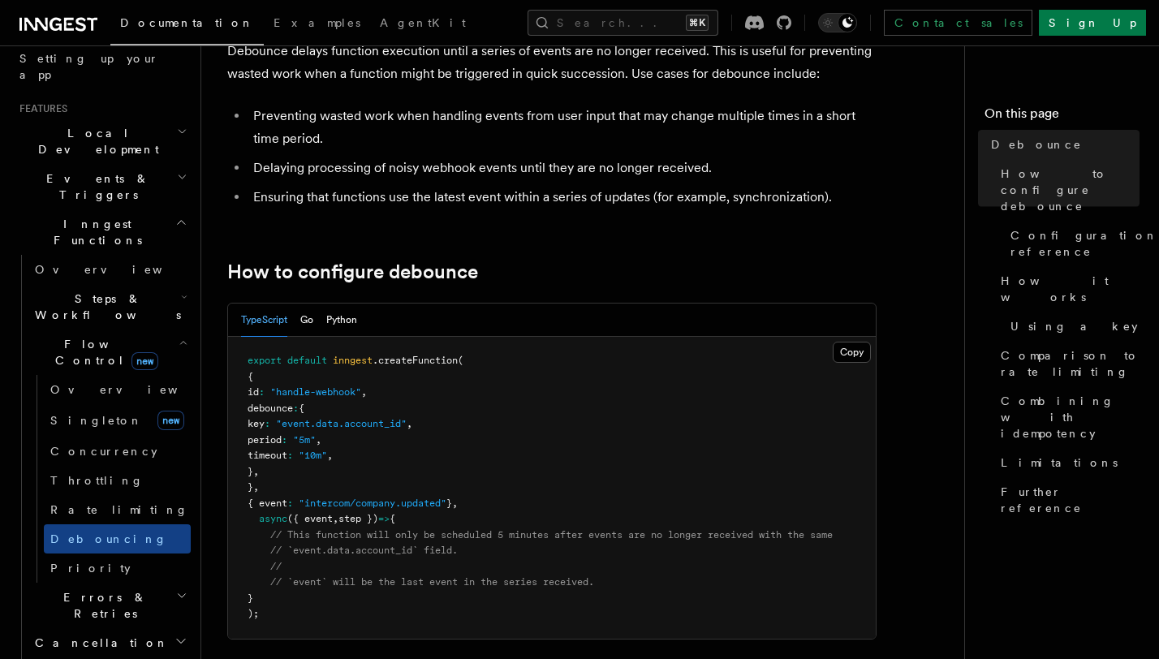
scroll to position [153, 0]
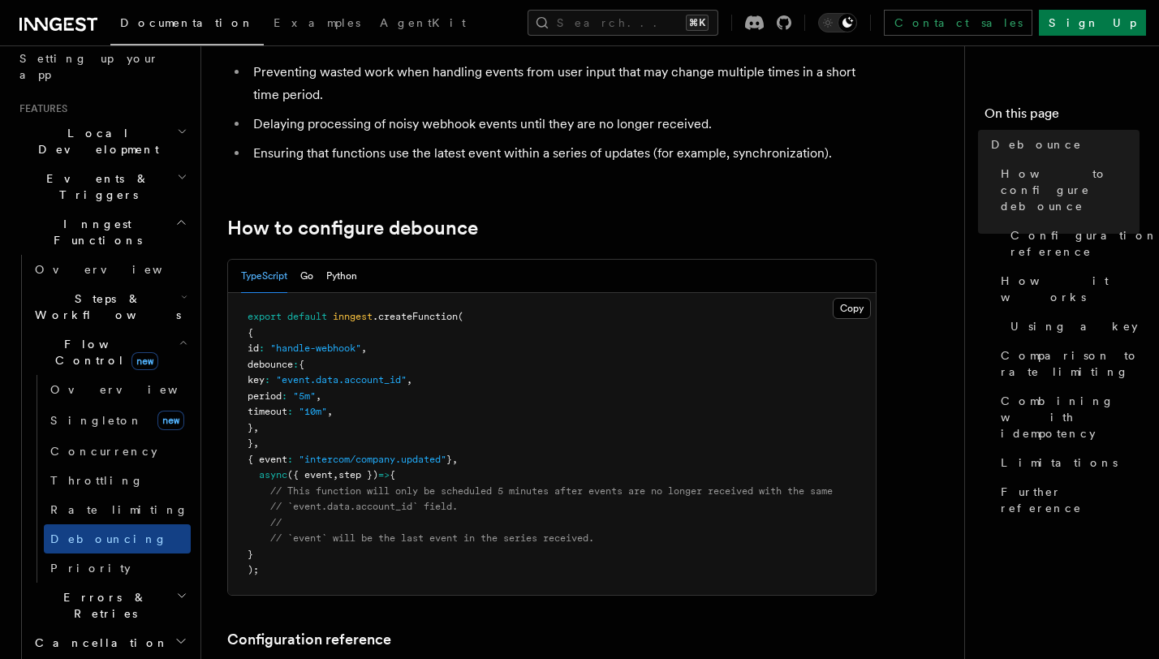
click at [107, 589] on span "Errors & Retries" at bounding box center [102, 605] width 148 height 32
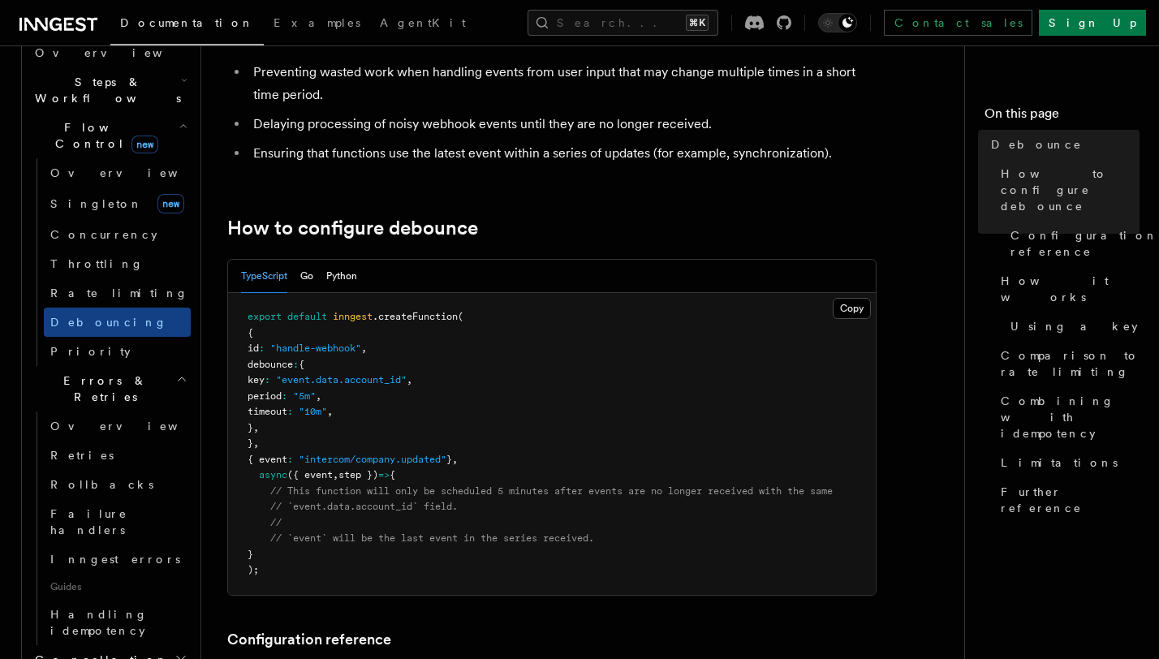
scroll to position [546, 0]
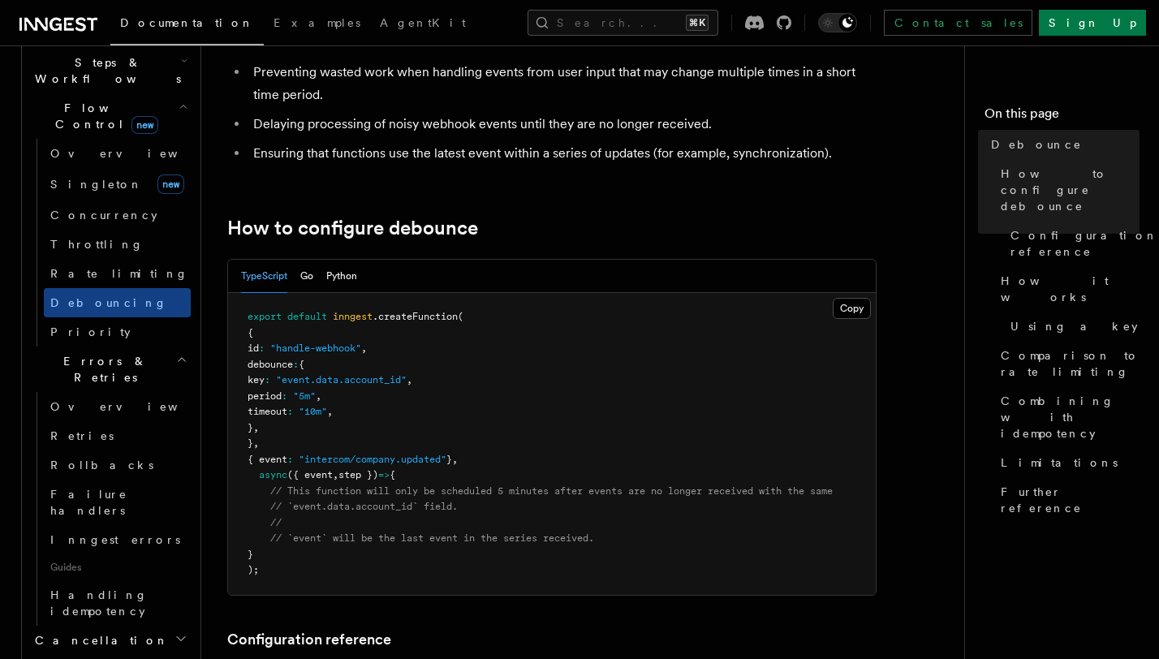
click at [116, 626] on h2 "Cancellation" at bounding box center [109, 640] width 162 height 29
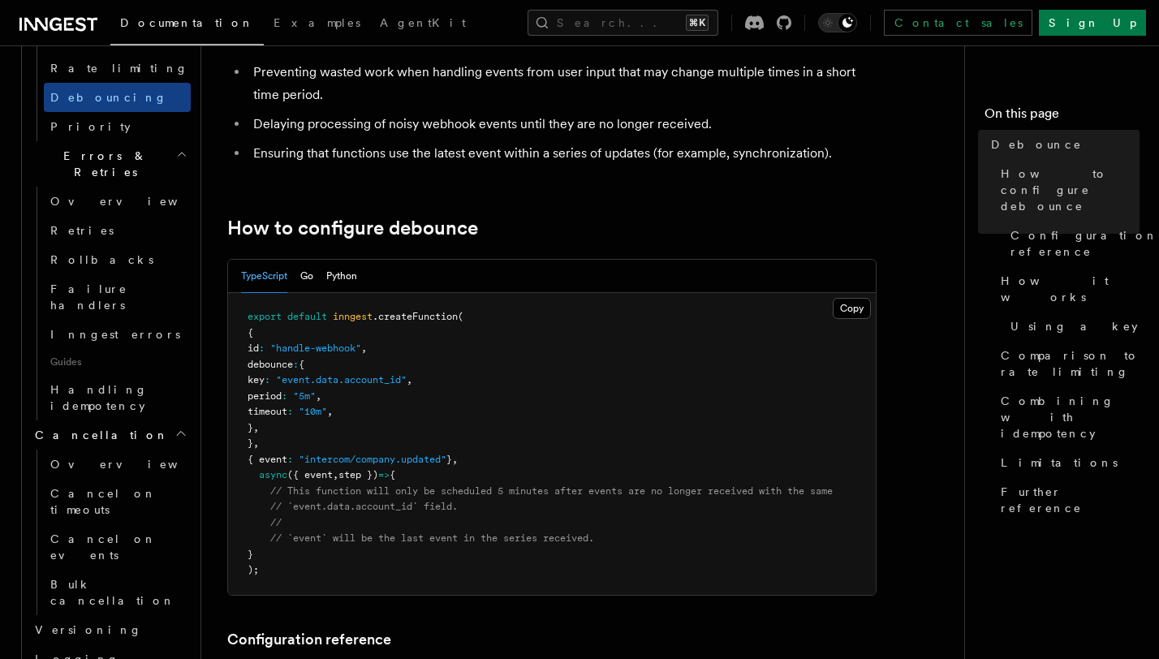
scroll to position [766, 0]
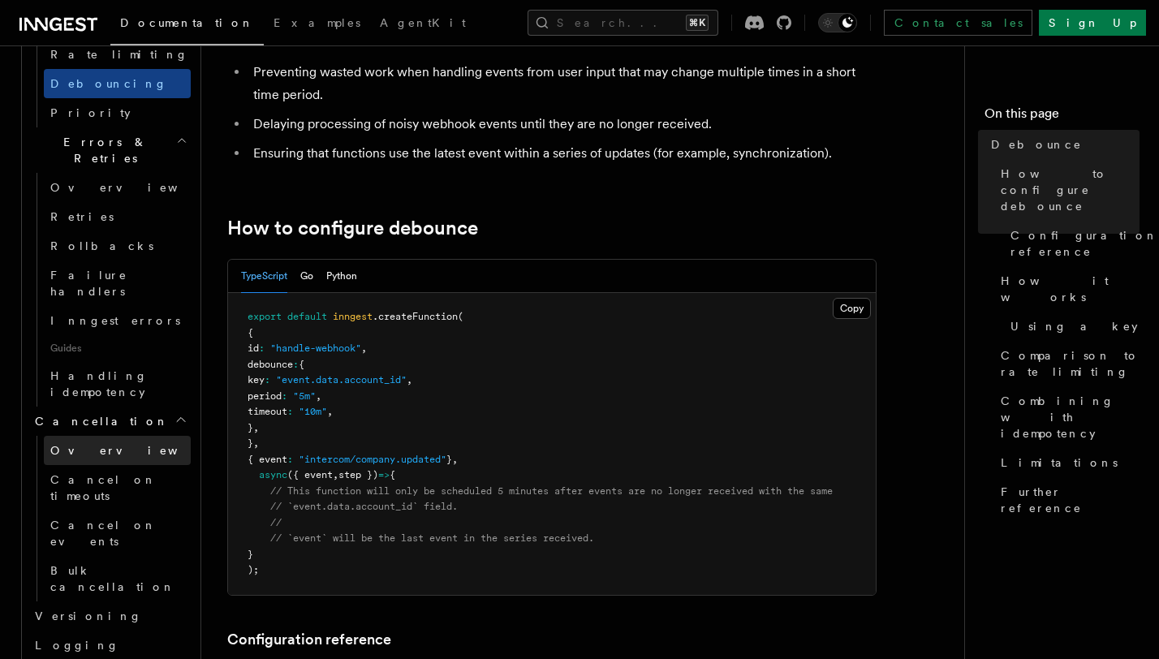
click at [95, 444] on span "Overview" at bounding box center [133, 450] width 167 height 13
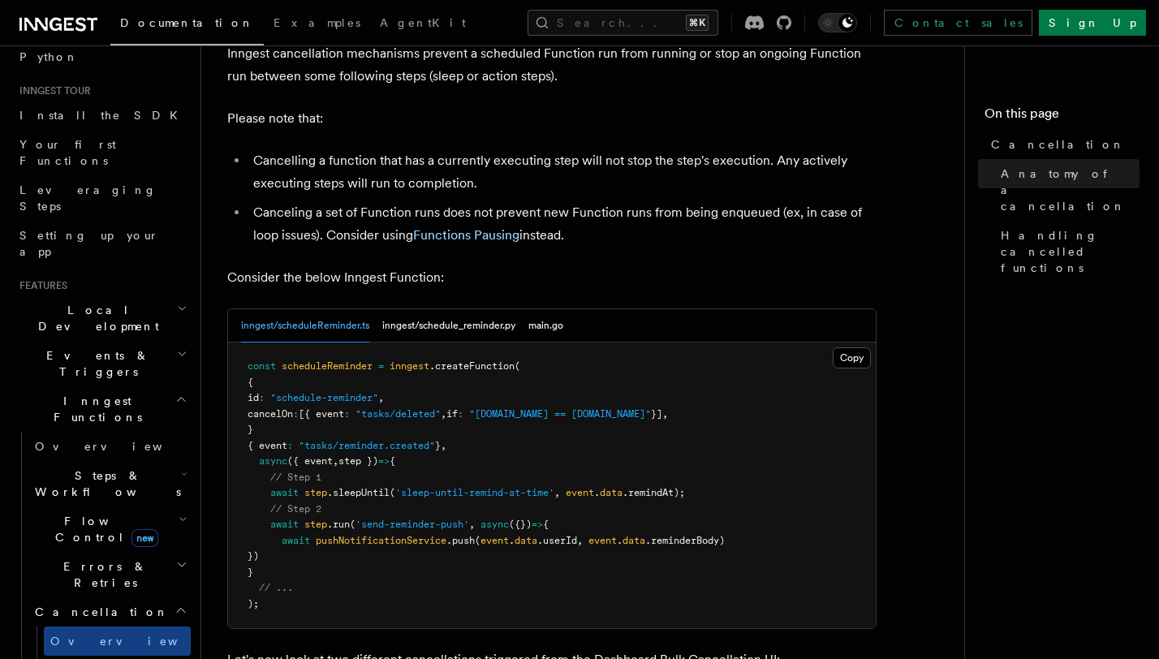
scroll to position [632, 0]
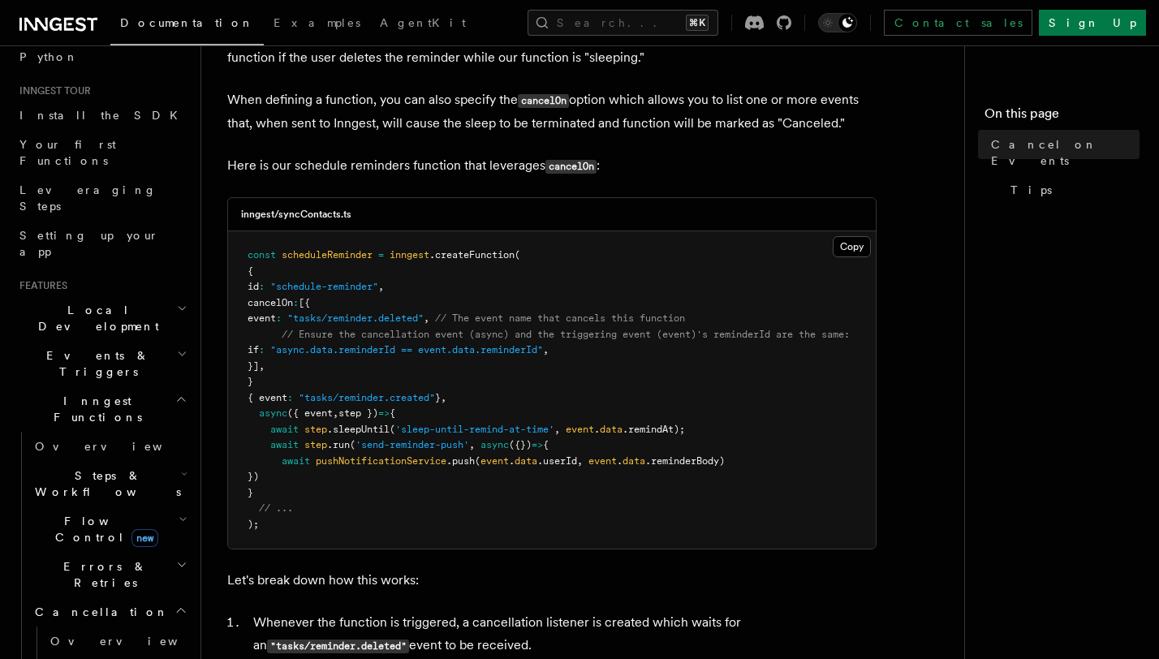
scroll to position [170, 0]
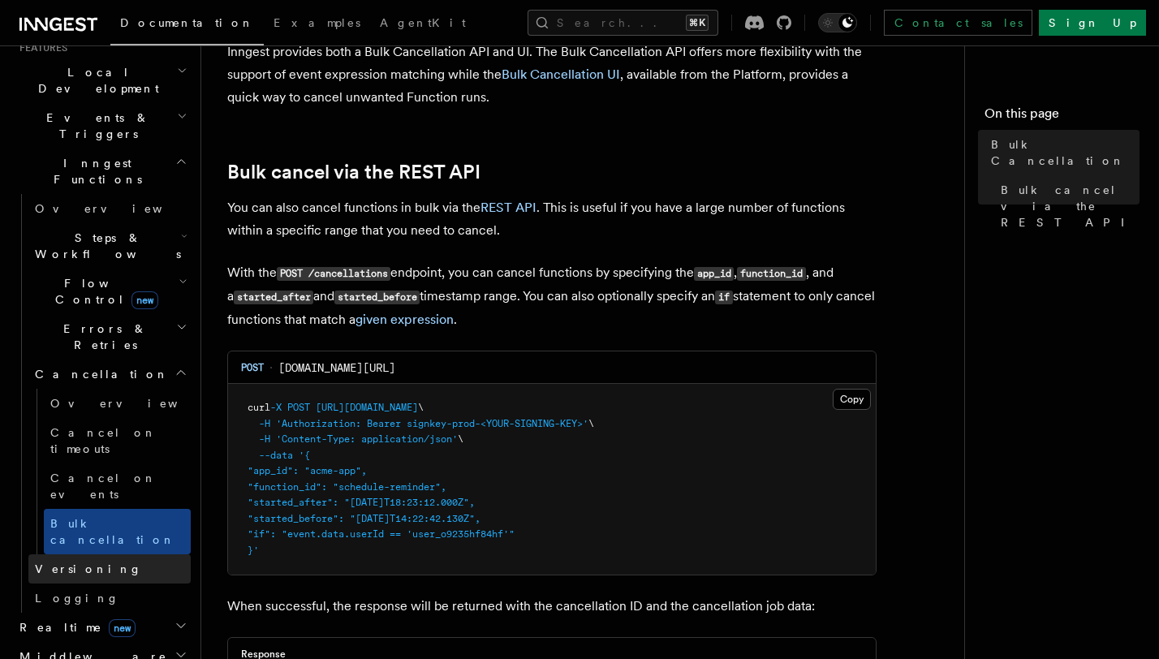
scroll to position [380, 0]
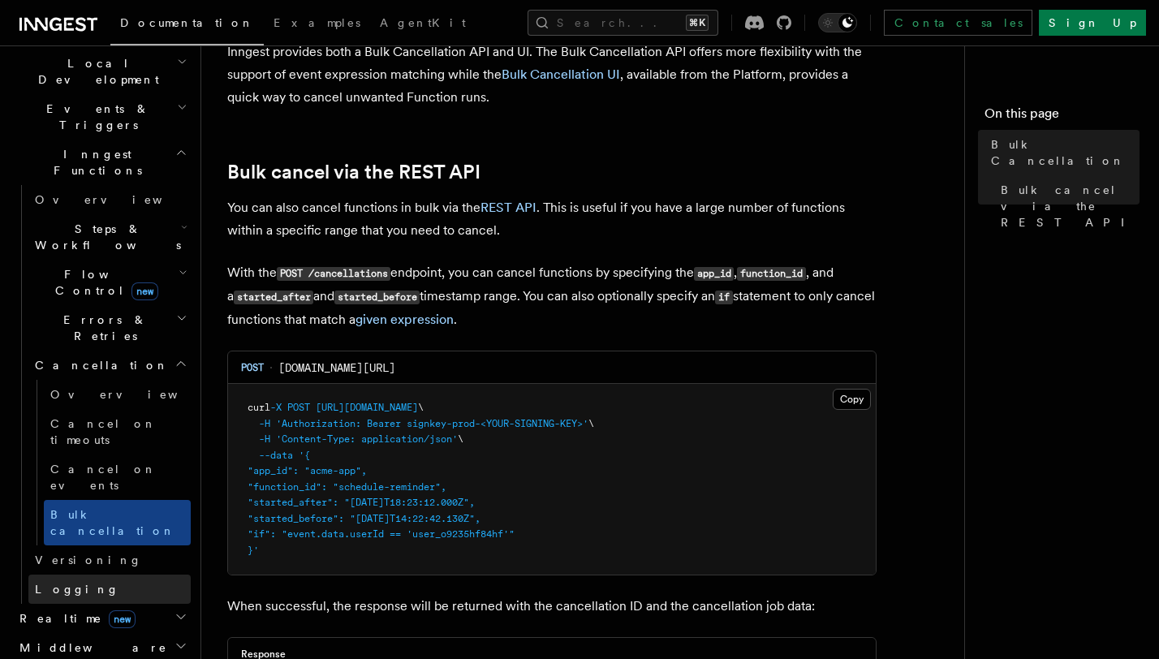
click at [84, 575] on link "Logging" at bounding box center [109, 589] width 162 height 29
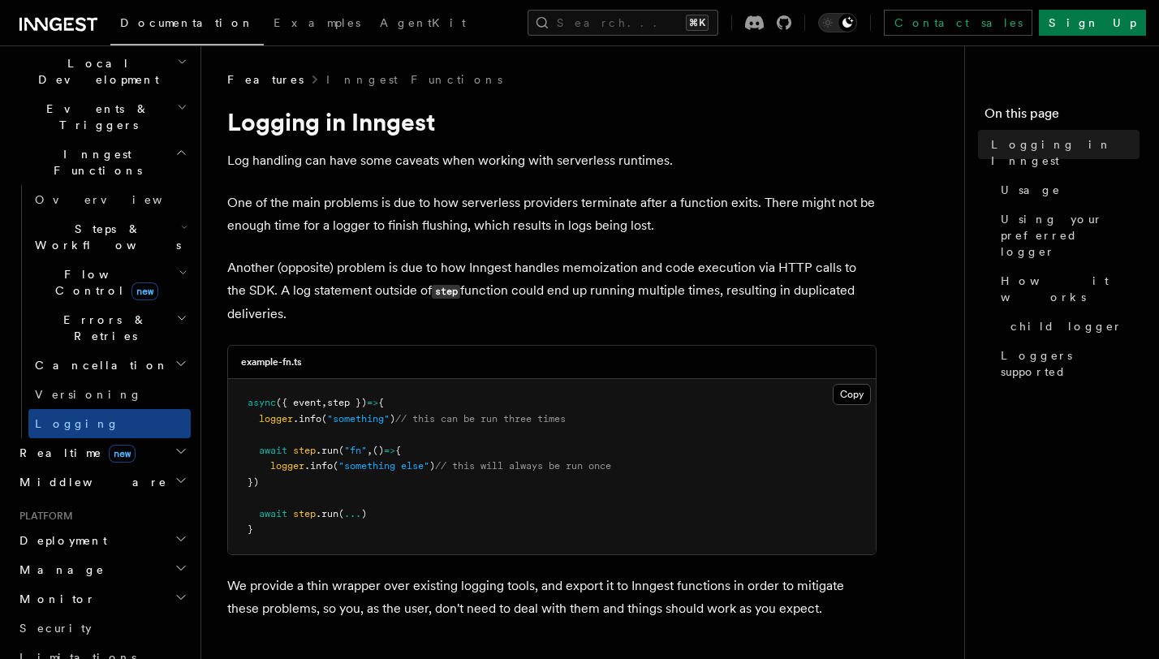
click at [146, 438] on h2 "Realtime new" at bounding box center [102, 452] width 178 height 29
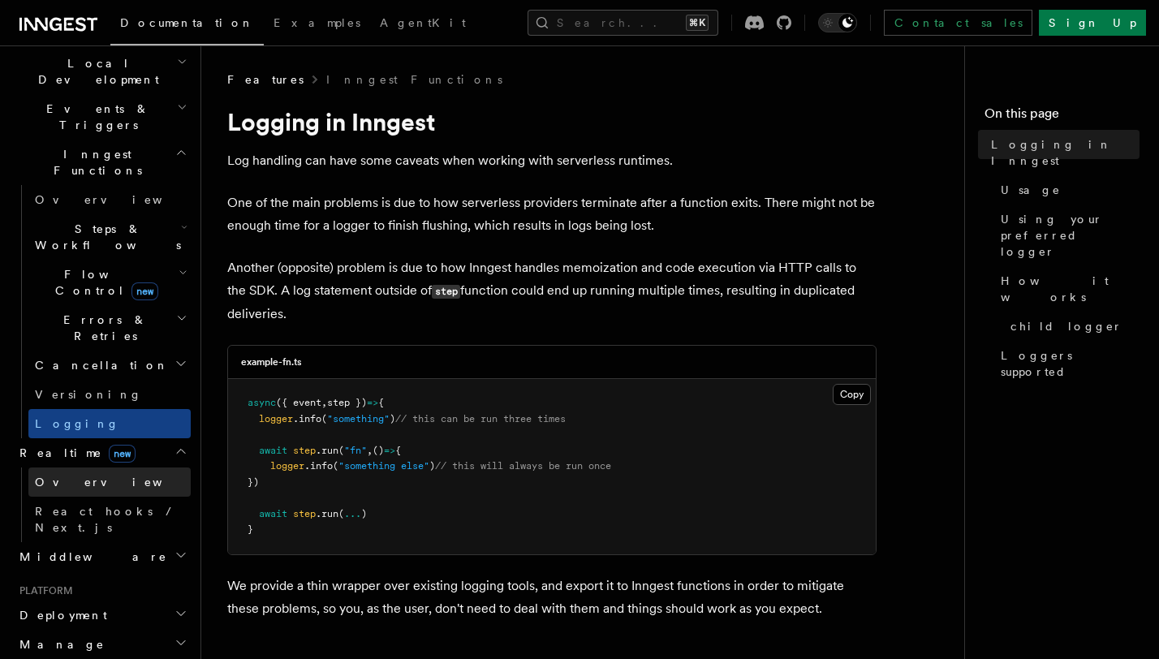
click at [122, 468] on link "Overview" at bounding box center [109, 482] width 162 height 29
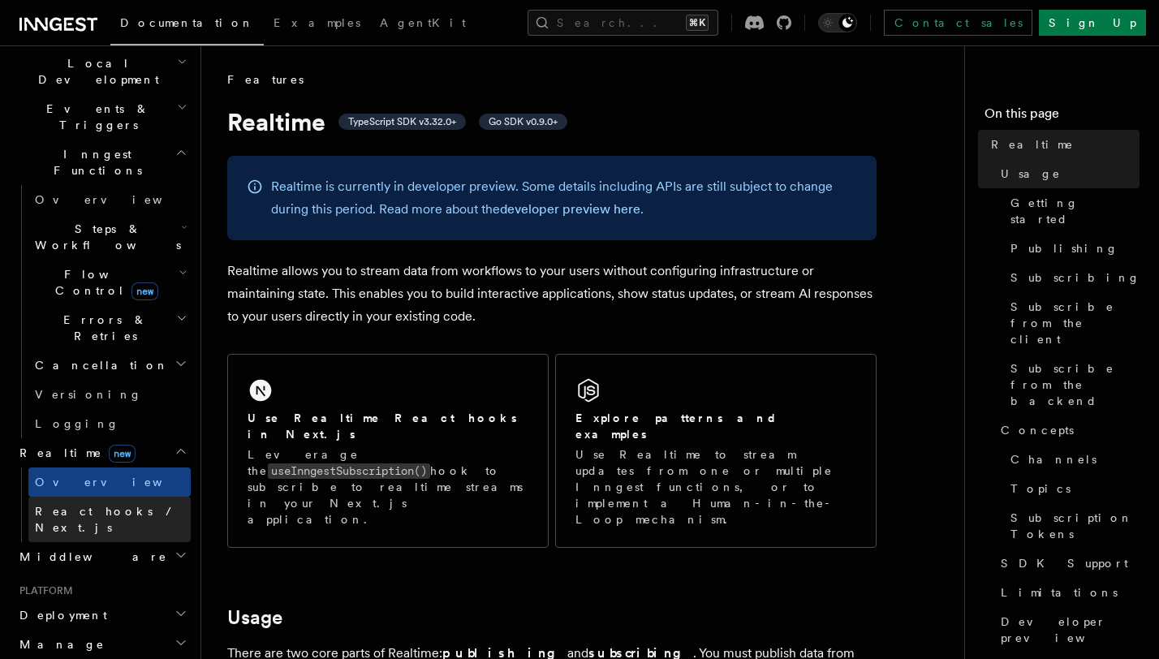
click at [123, 505] on span "React hooks / Next.js" at bounding box center [107, 519] width 144 height 29
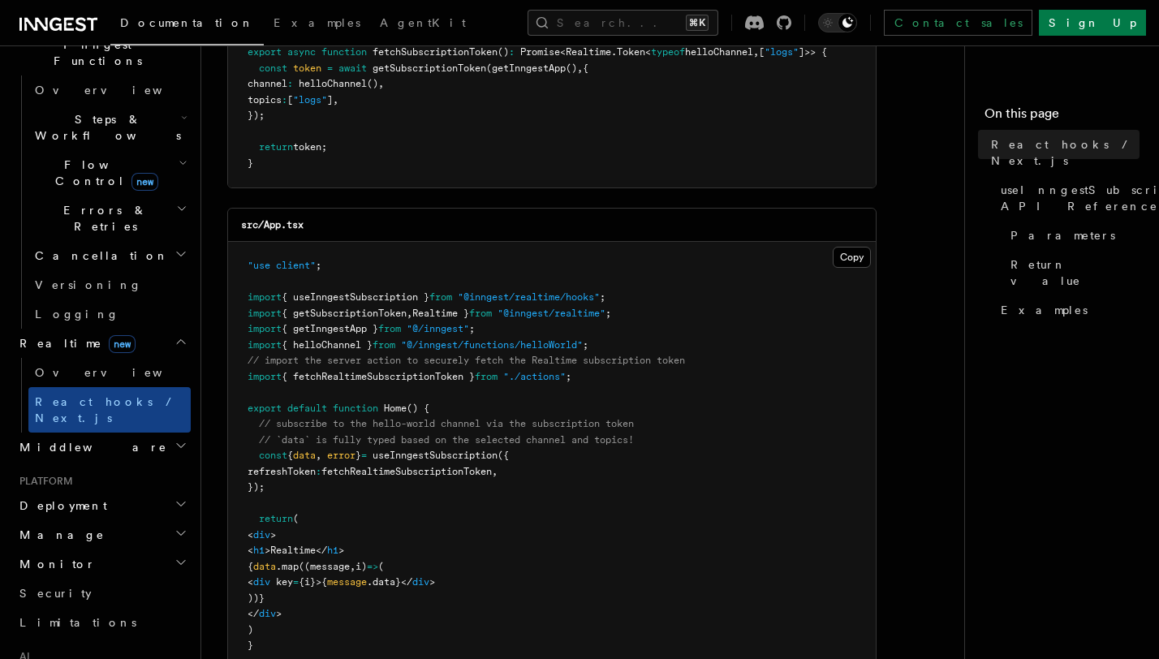
scroll to position [490, 0]
click at [167, 490] on h2 "Deployment" at bounding box center [102, 504] width 178 height 29
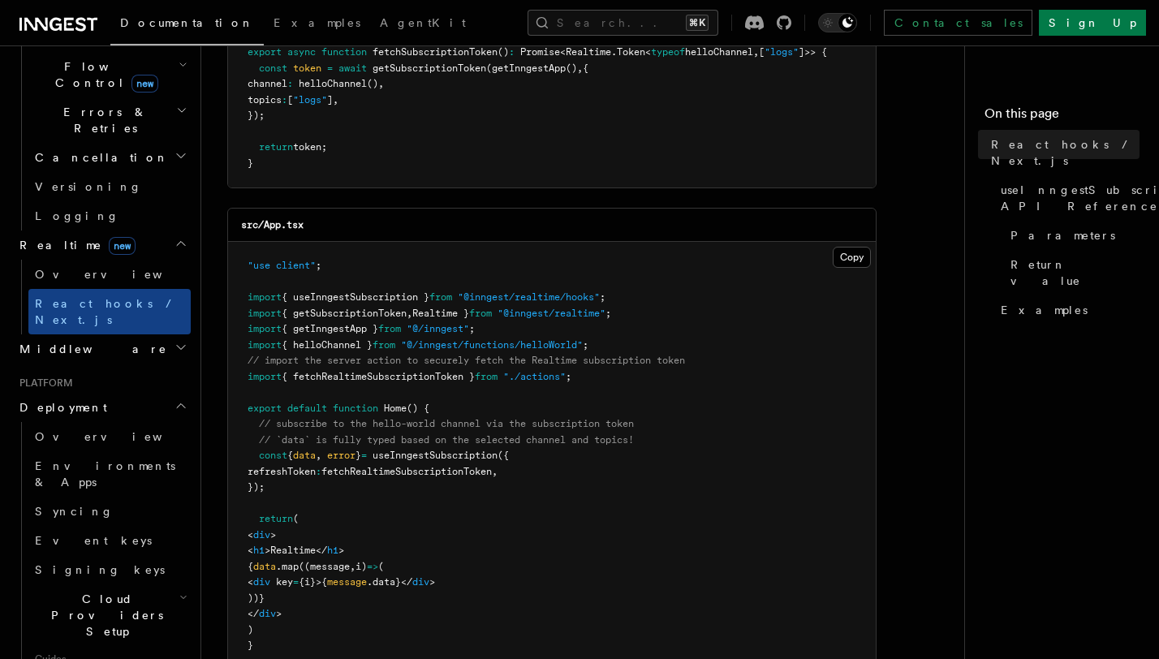
scroll to position [614, 0]
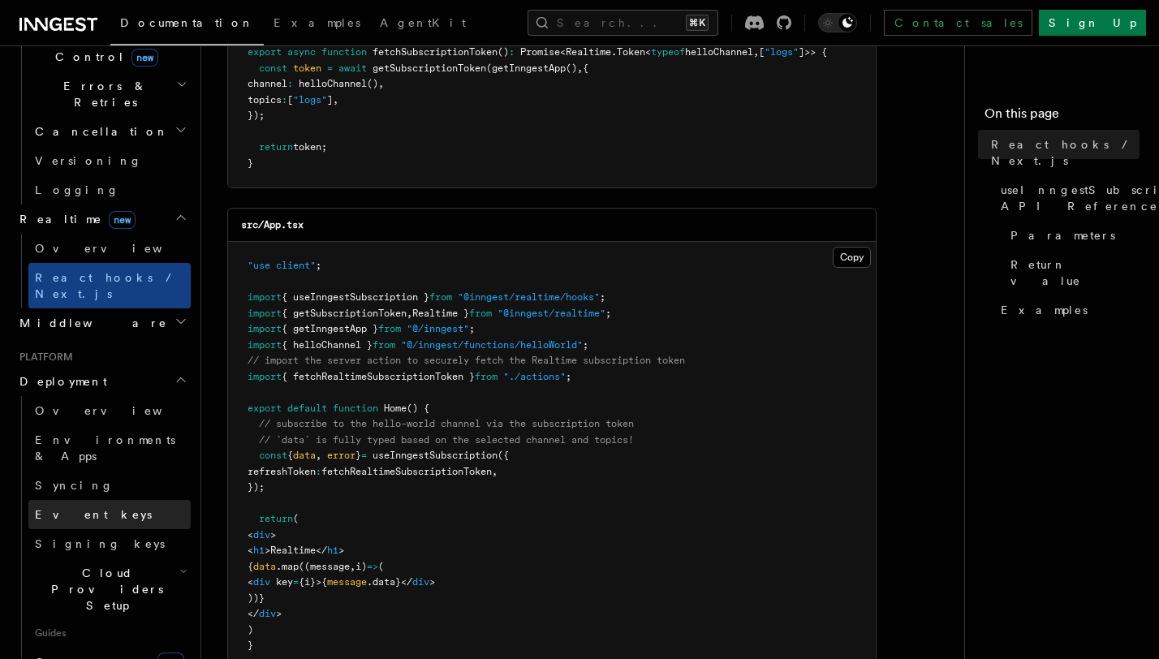
click at [84, 508] on span "Event keys" at bounding box center [93, 514] width 117 height 13
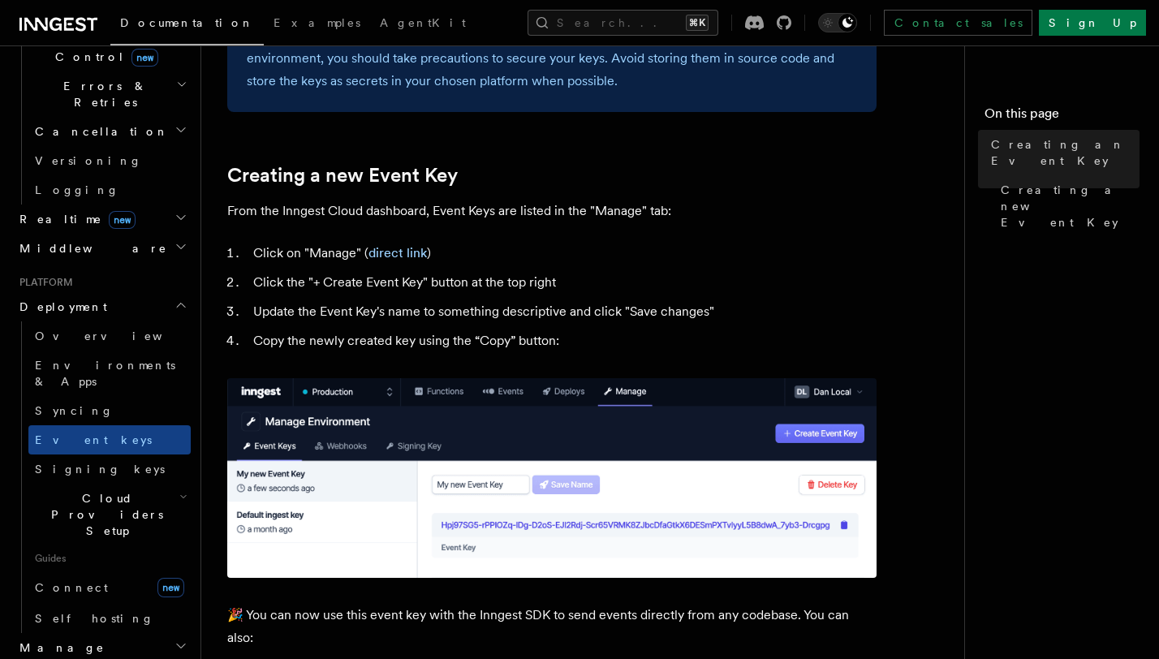
scroll to position [634, 0]
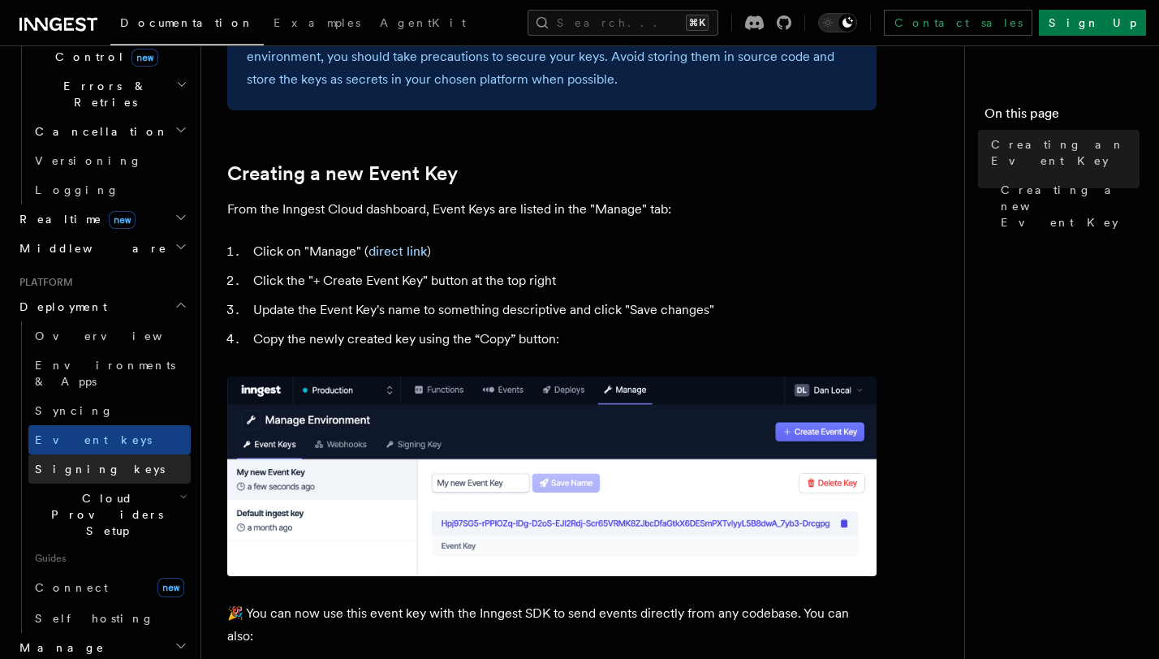
click at [113, 455] on link "Signing keys" at bounding box center [109, 469] width 162 height 29
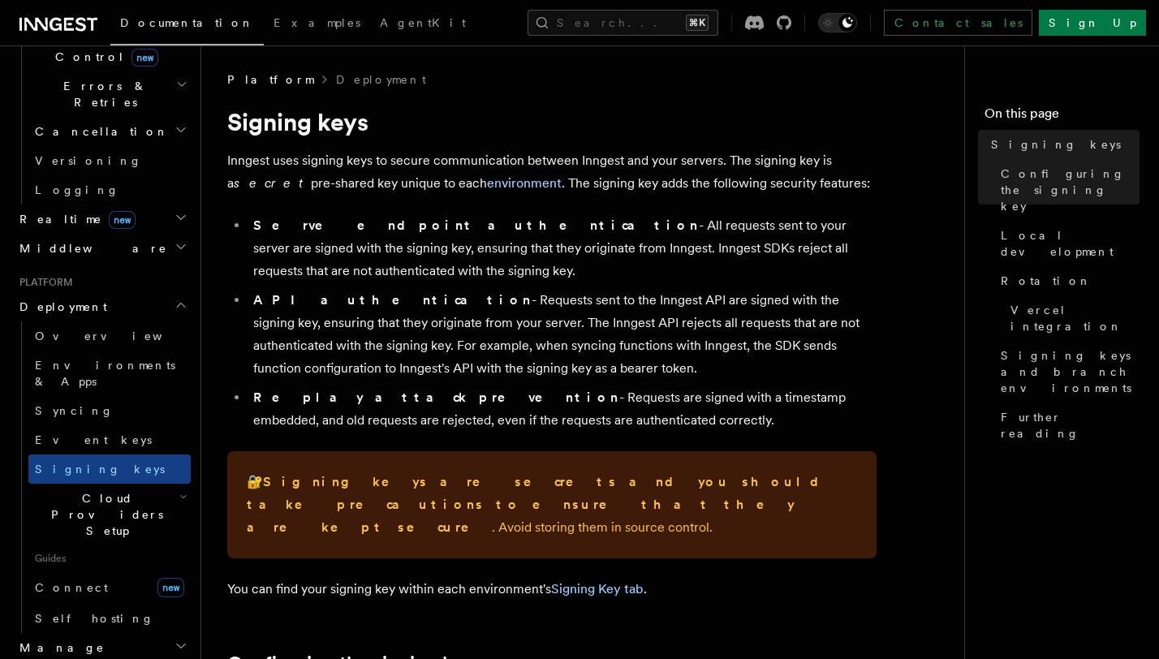
click at [119, 490] on span "Cloud Providers Setup" at bounding box center [103, 514] width 151 height 49
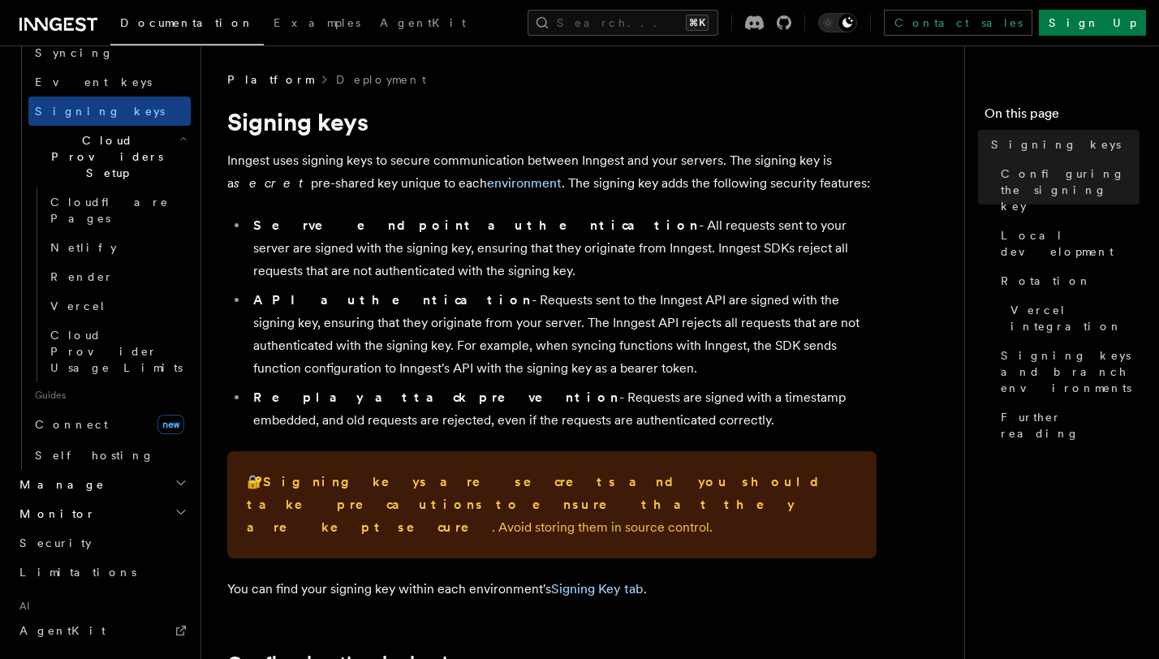
scroll to position [973, 0]
click at [120, 408] on link "Connect new" at bounding box center [109, 424] width 162 height 32
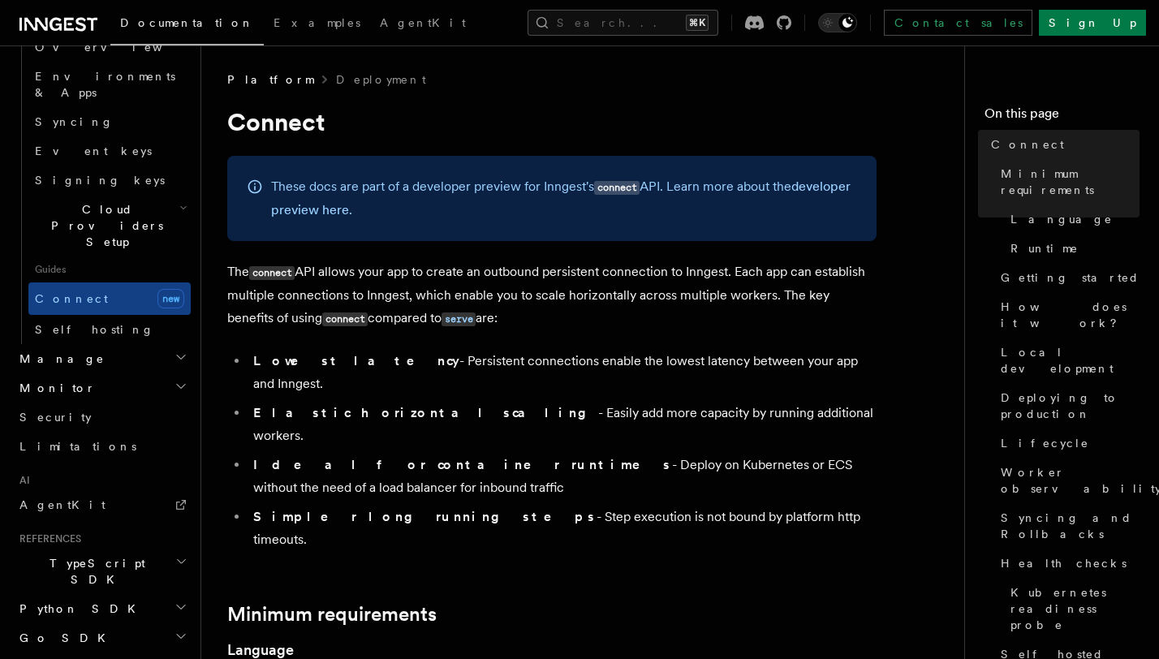
click at [136, 344] on h2 "Manage" at bounding box center [102, 358] width 178 height 29
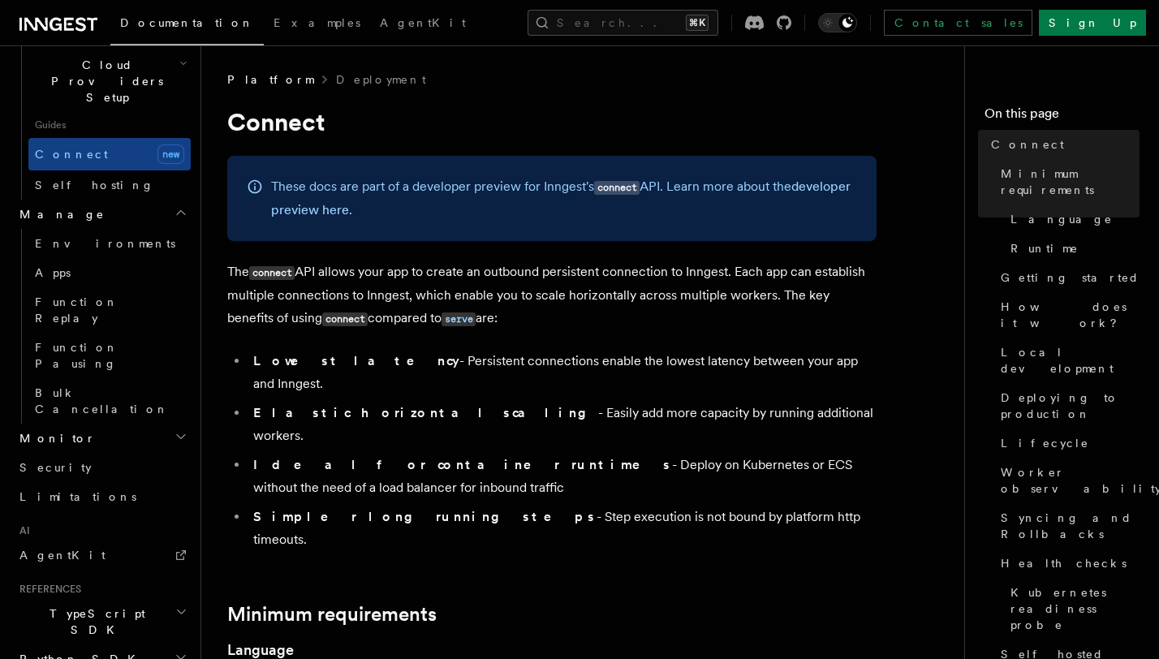
scroll to position [1049, 0]
click at [168, 598] on h2 "TypeScript SDK" at bounding box center [102, 620] width 178 height 45
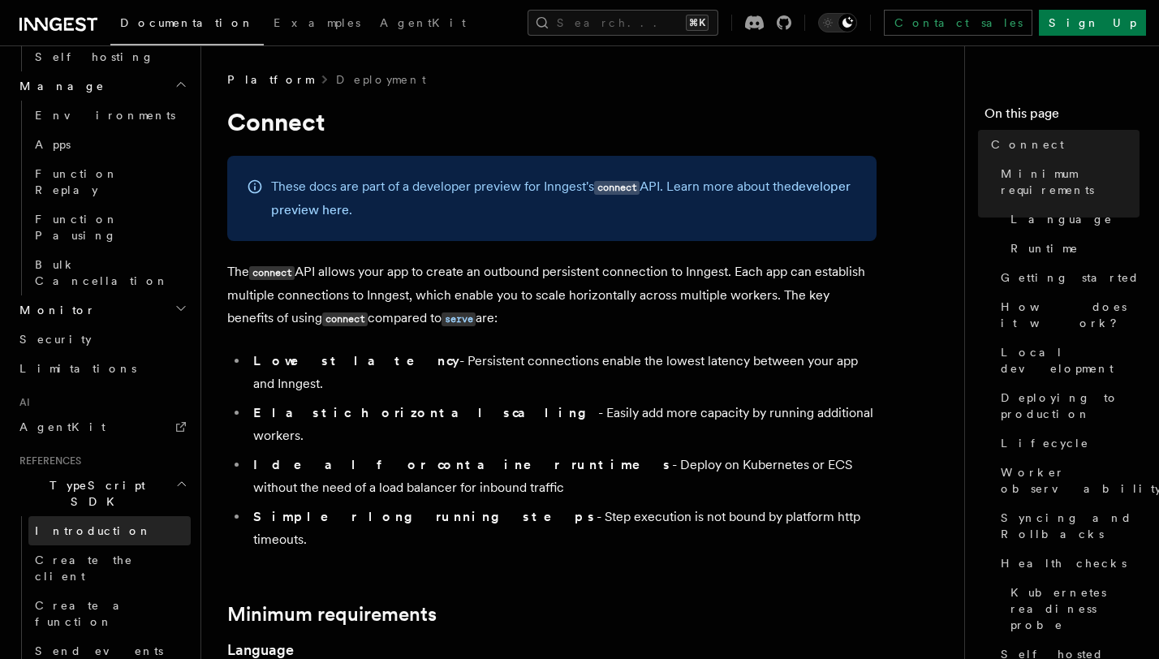
click at [88, 525] on span "Introduction" at bounding box center [93, 531] width 117 height 13
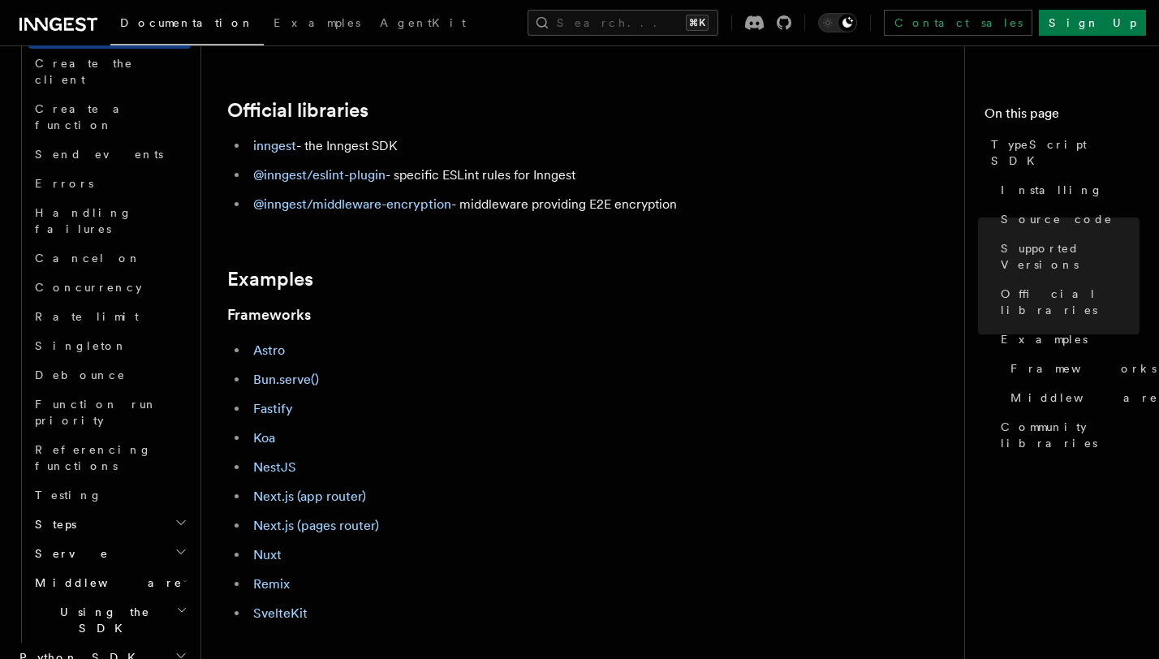
scroll to position [494, 0]
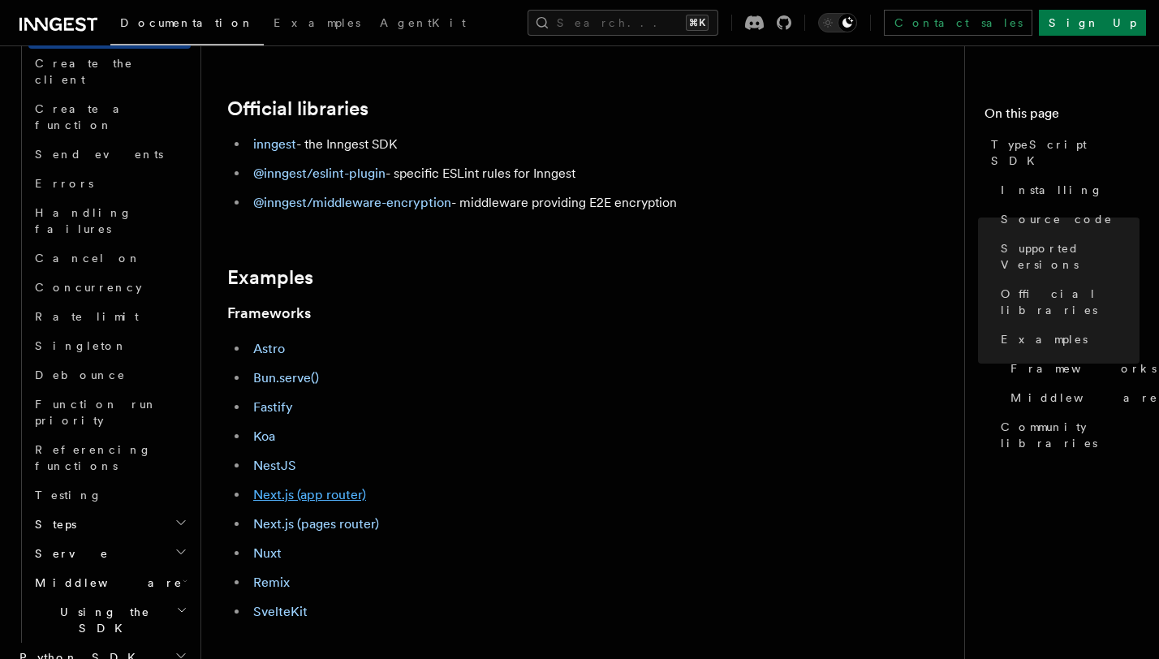
click at [289, 499] on link "Next.js (app router)" at bounding box center [309, 494] width 113 height 15
